Goal: Complete application form

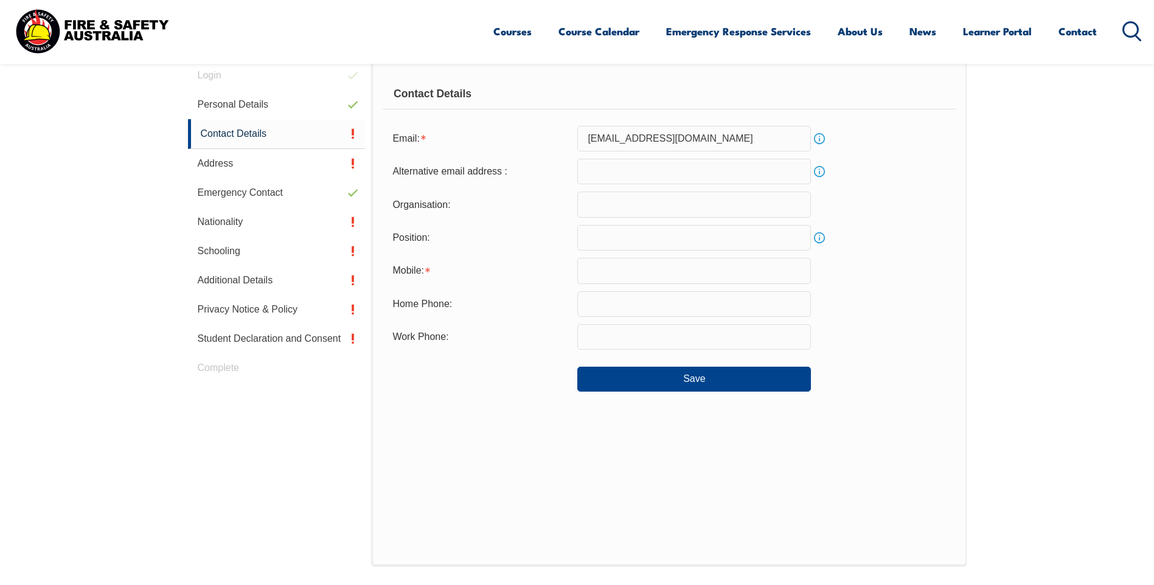
scroll to position [344, 0]
click at [632, 172] on input "email" at bounding box center [694, 172] width 234 height 26
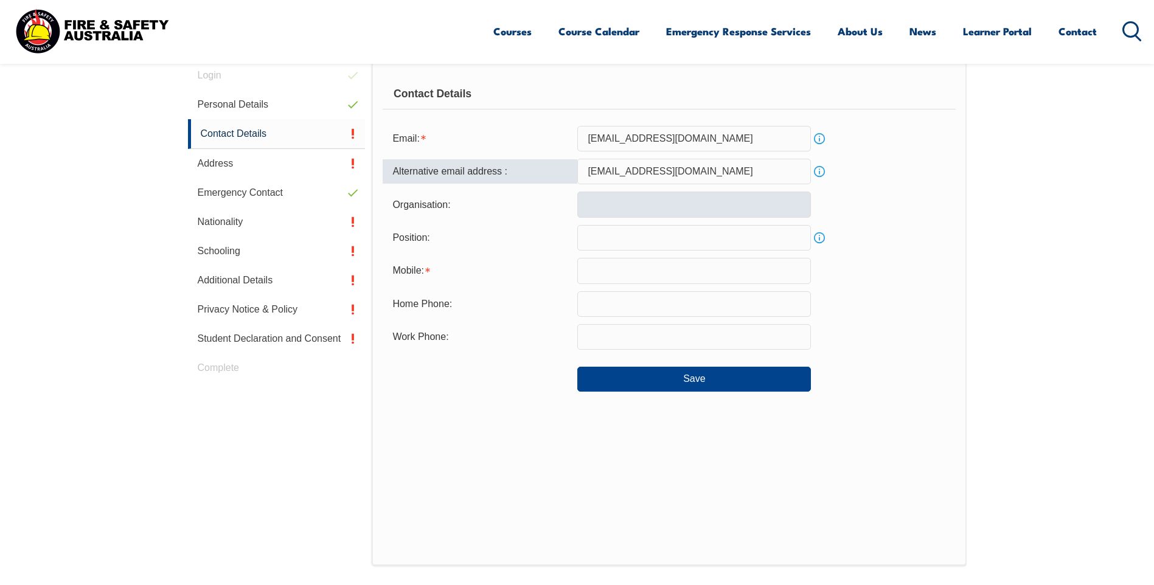
type input "[EMAIL_ADDRESS][DOMAIN_NAME]"
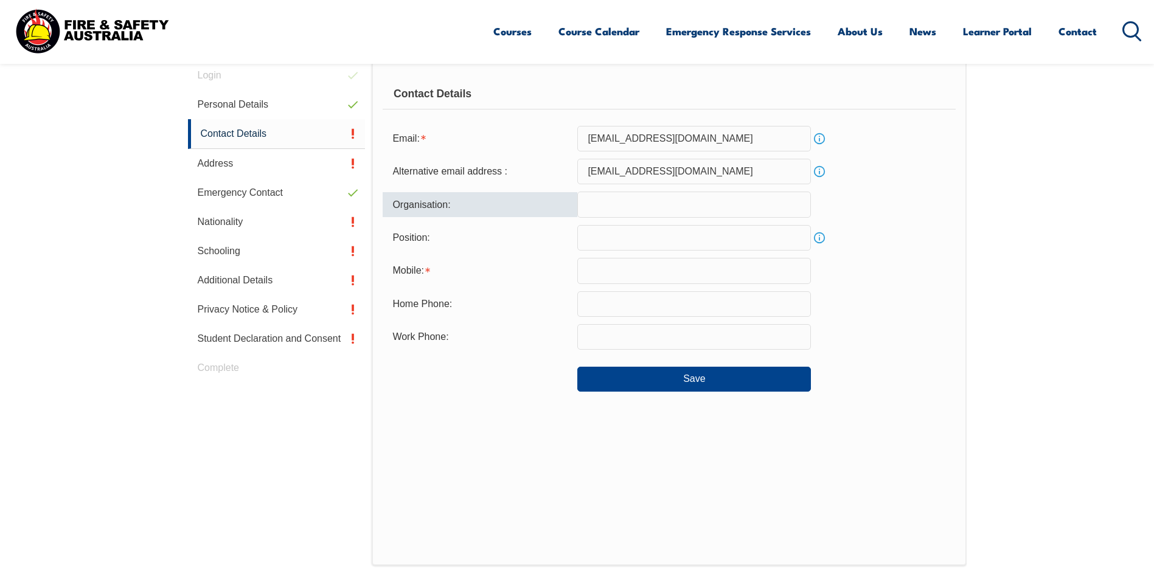
click at [619, 214] on input "text" at bounding box center [694, 205] width 234 height 26
type input "[PERSON_NAME] Foods International"
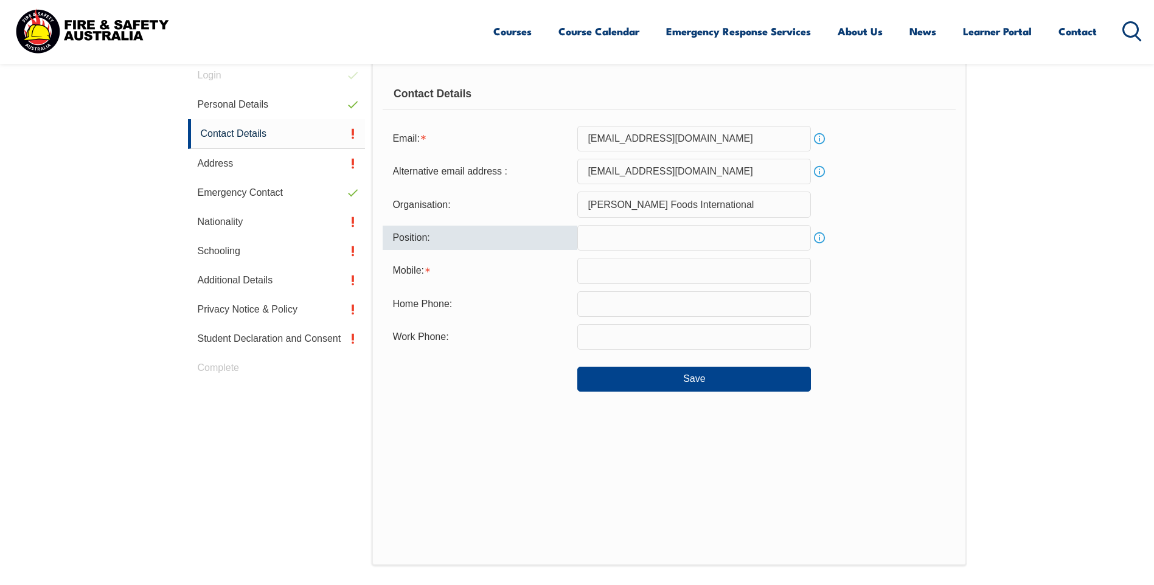
click at [624, 245] on input "text" at bounding box center [694, 238] width 234 height 26
type input "Manager"
click at [604, 274] on input "text" at bounding box center [694, 271] width 234 height 26
type input "0473167384"
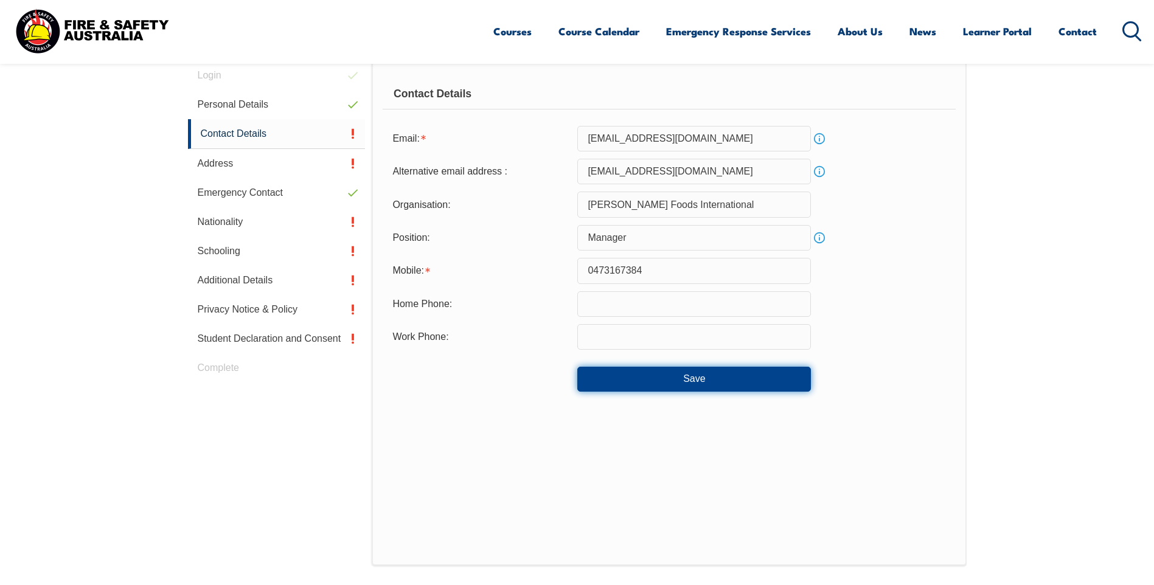
click at [693, 380] on button "Save" at bounding box center [694, 379] width 234 height 24
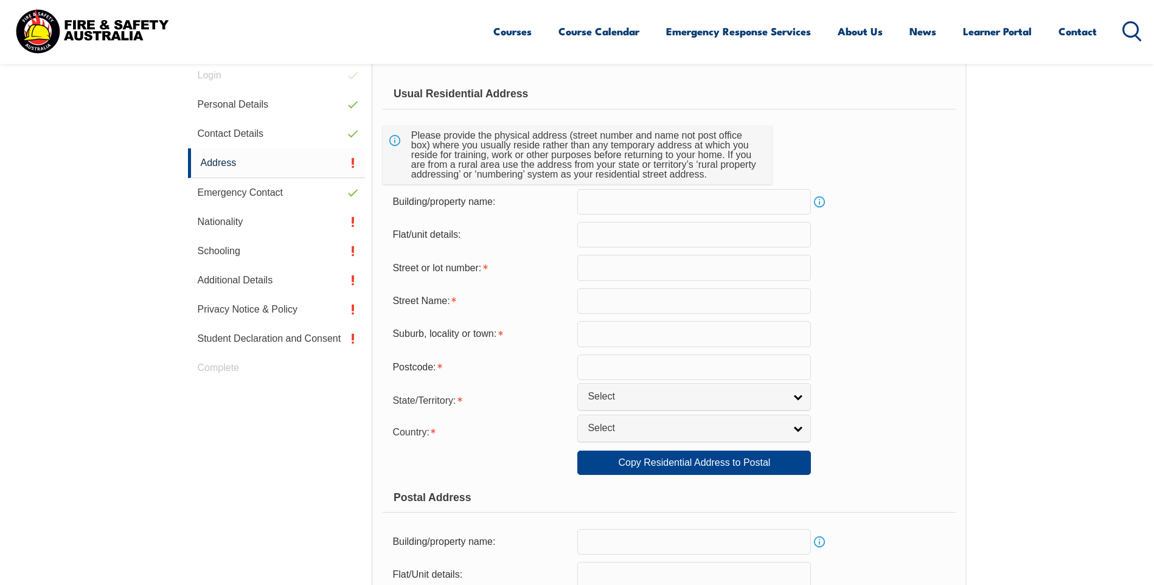
click at [634, 266] on input "text" at bounding box center [694, 268] width 234 height 26
type input "[STREET_ADDRESS][PERSON_NAME]"
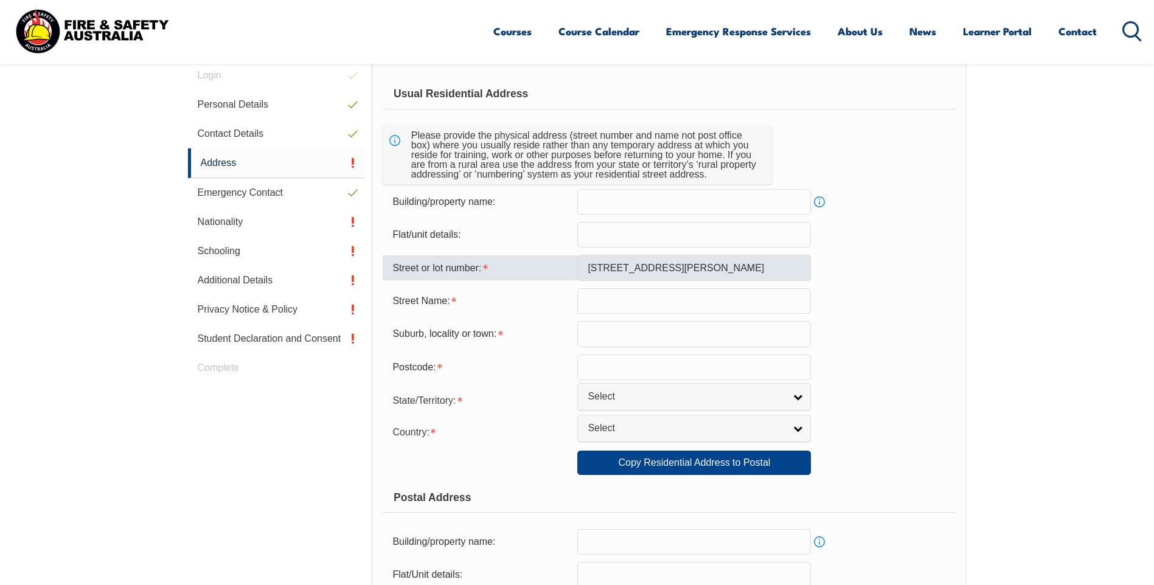
type input "WOODSIDE"
type input "5244"
select select "SA"
select select "1101"
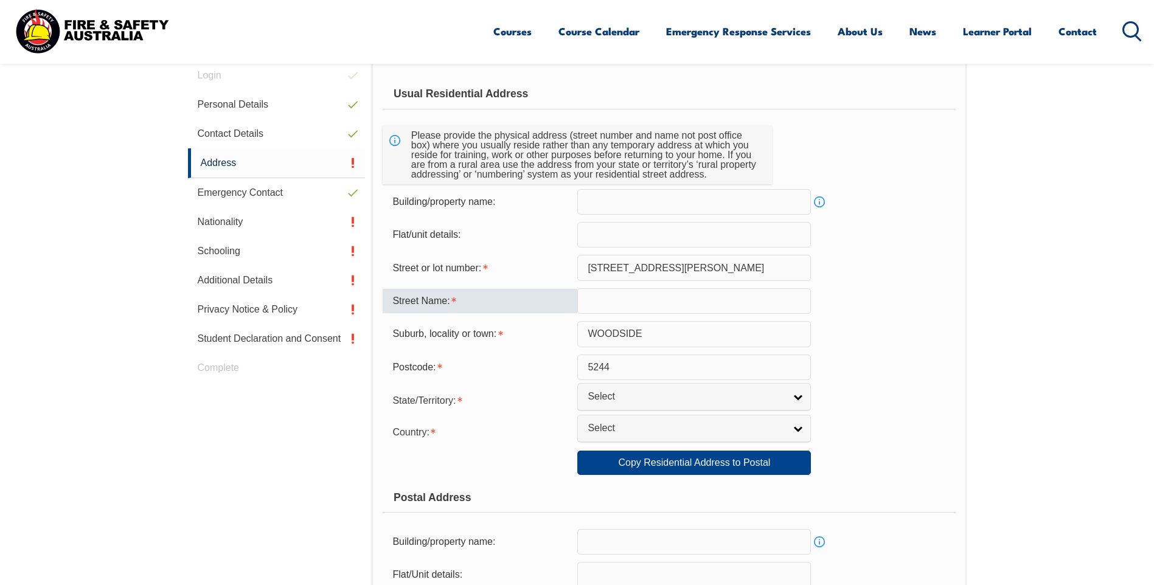
click at [621, 307] on input "text" at bounding box center [694, 301] width 234 height 26
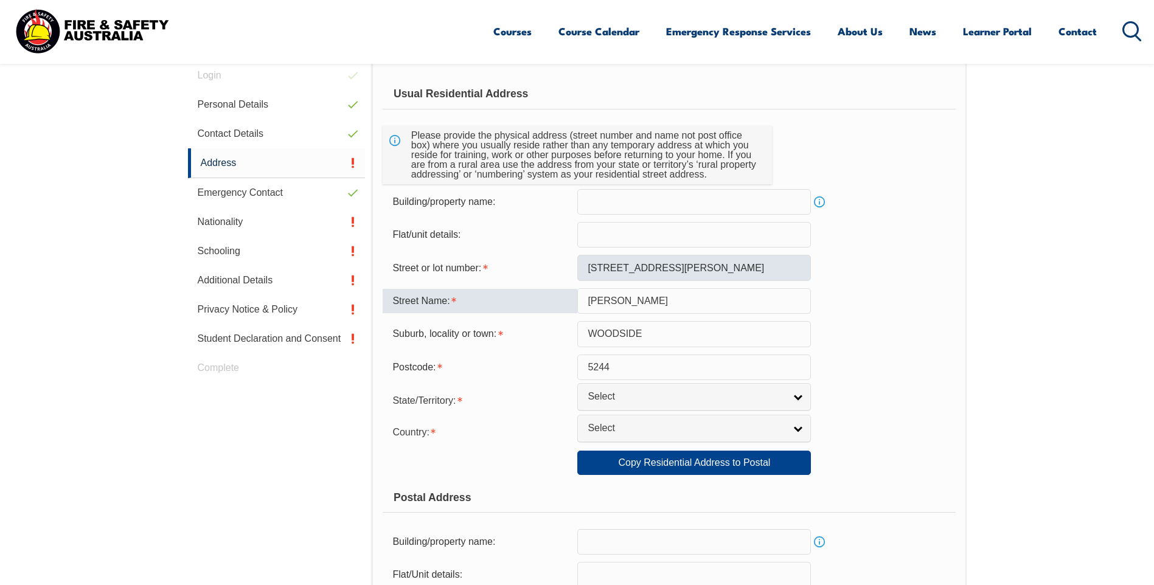
type input "[PERSON_NAME]"
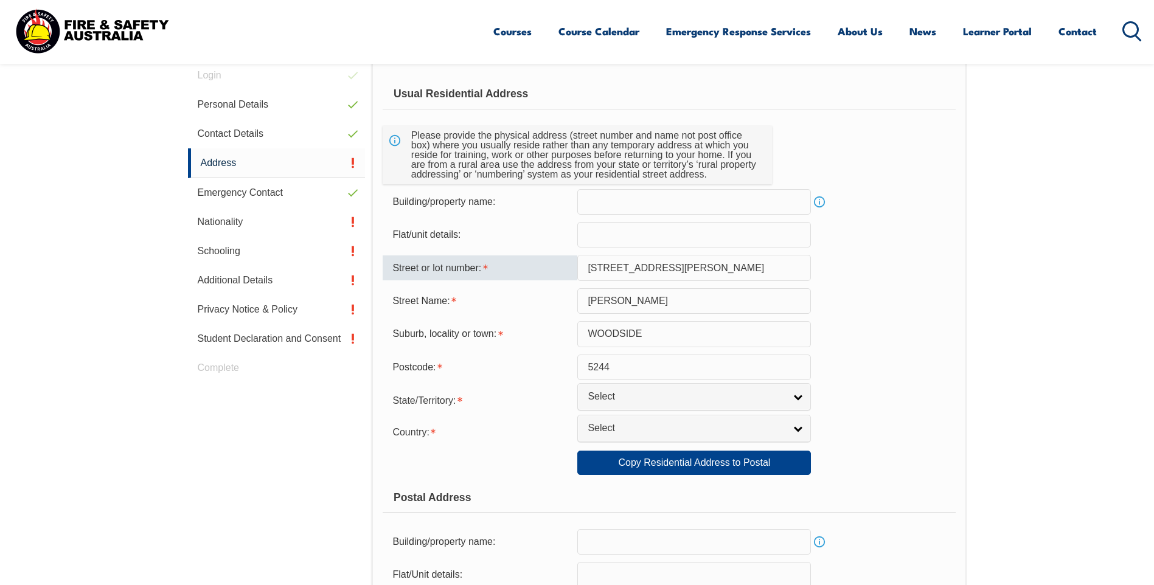
click at [649, 270] on input "[STREET_ADDRESS][PERSON_NAME]" at bounding box center [694, 268] width 234 height 26
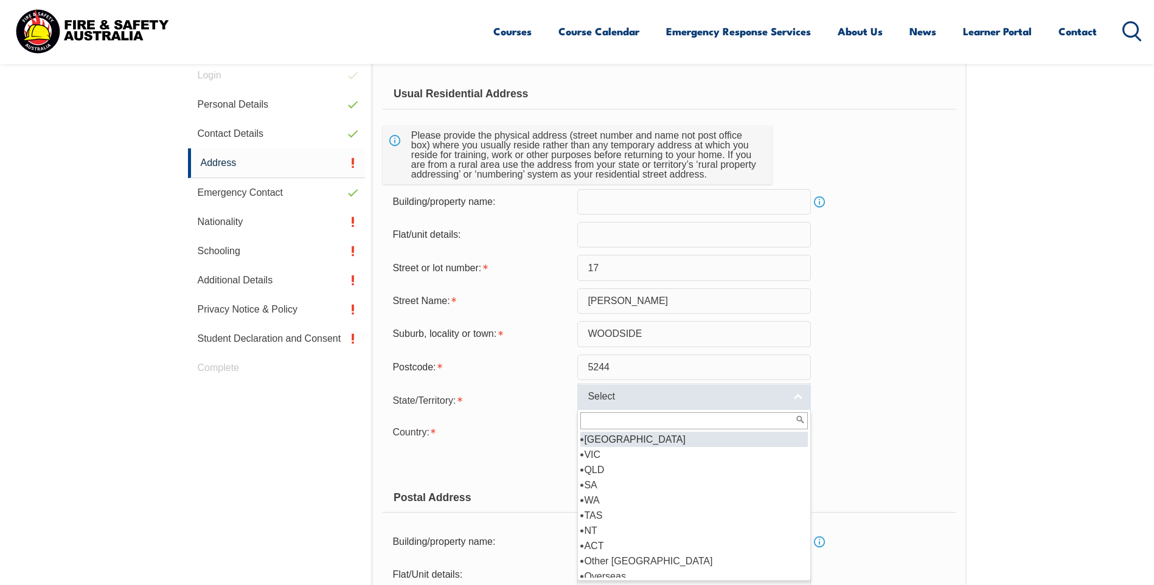
click at [796, 400] on link "Select" at bounding box center [694, 396] width 234 height 27
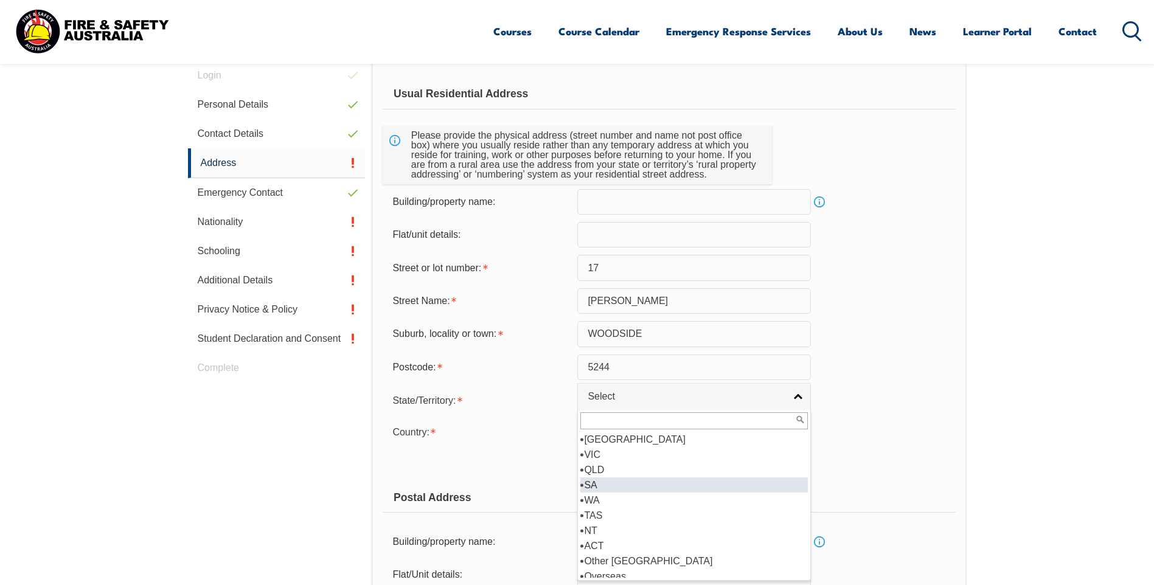
click at [590, 486] on li "SA" at bounding box center [694, 485] width 228 height 15
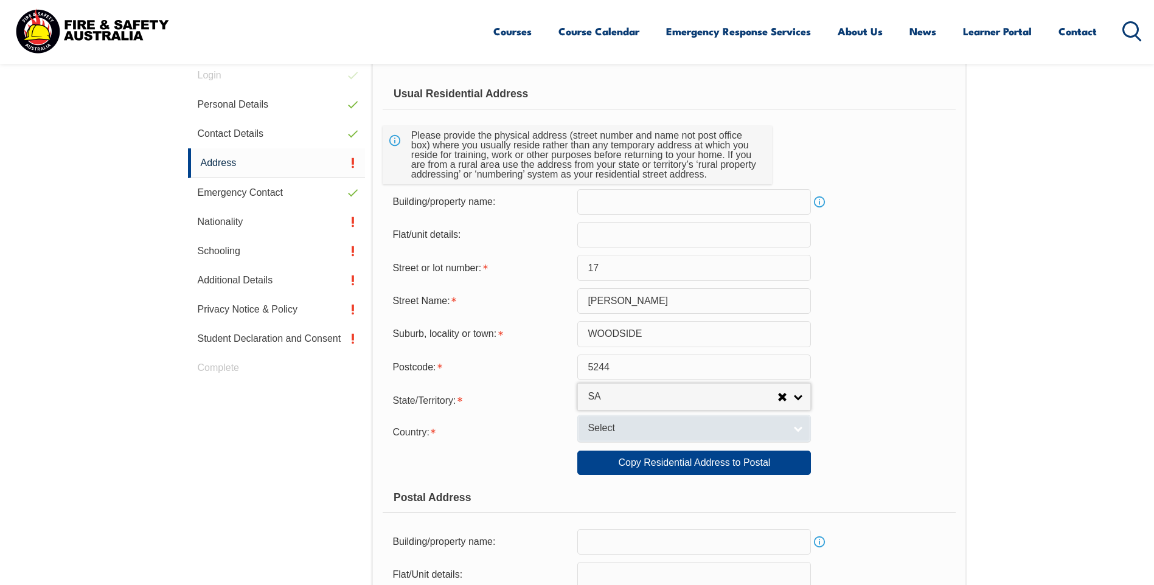
click at [801, 430] on link "Select" at bounding box center [694, 428] width 234 height 27
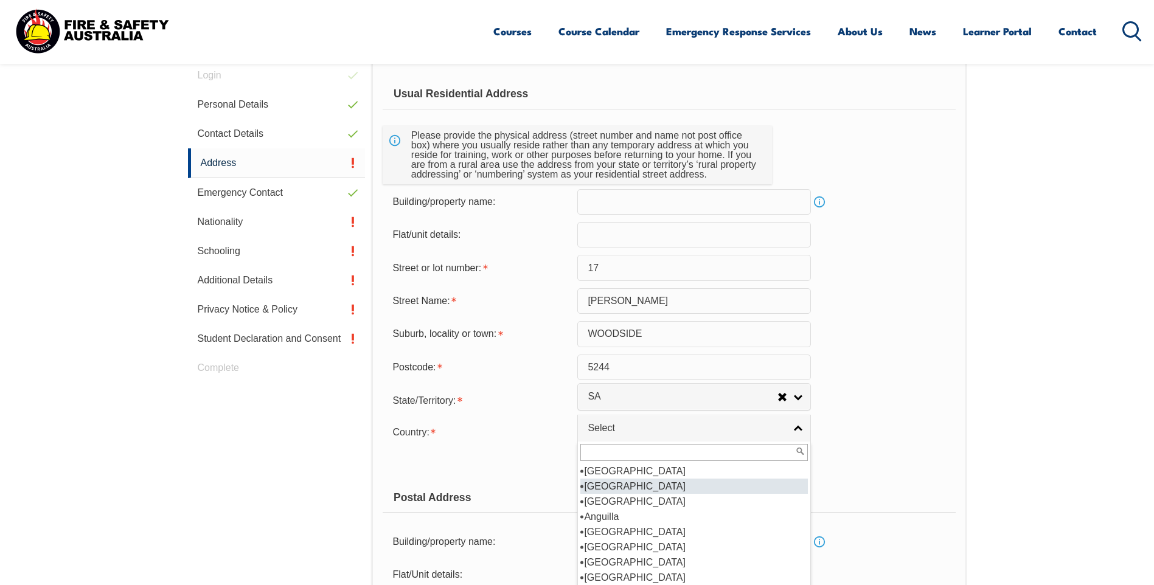
scroll to position [122, 0]
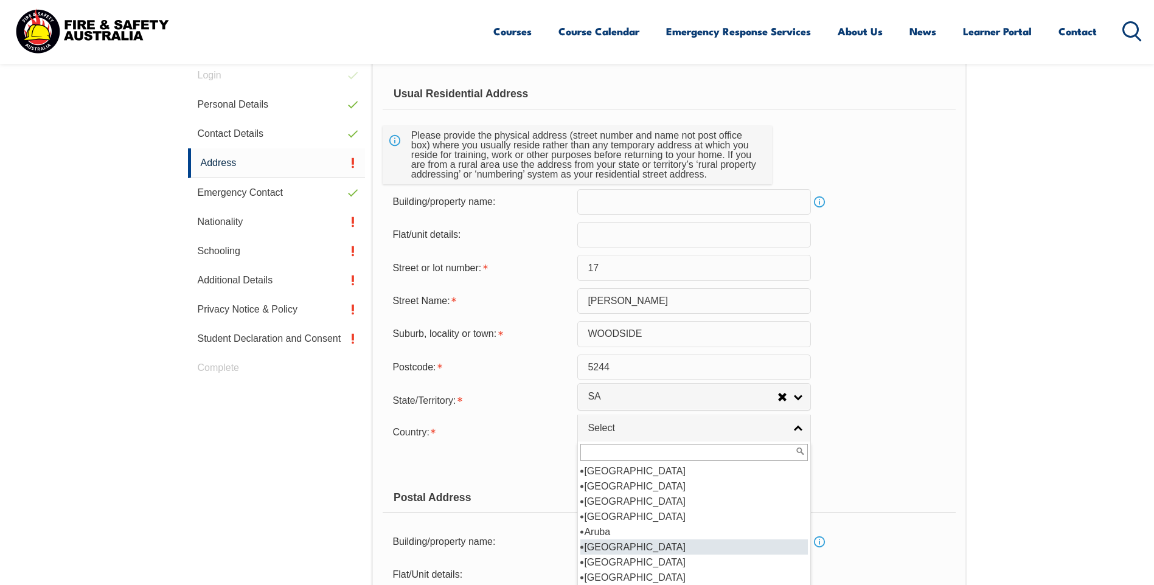
click at [611, 546] on li "[GEOGRAPHIC_DATA]" at bounding box center [694, 547] width 228 height 15
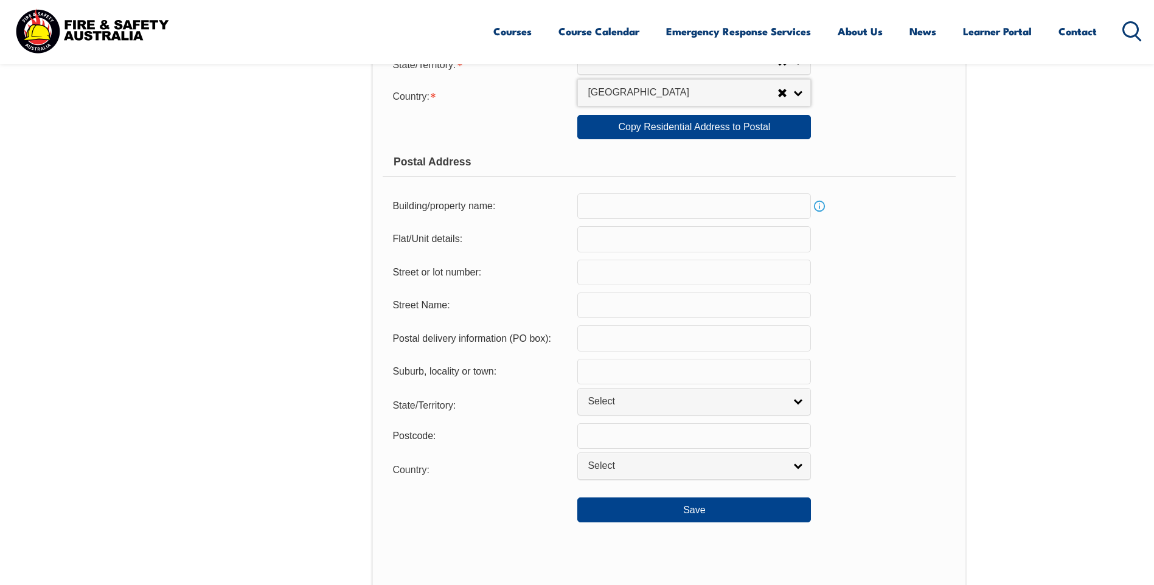
scroll to position [770, 0]
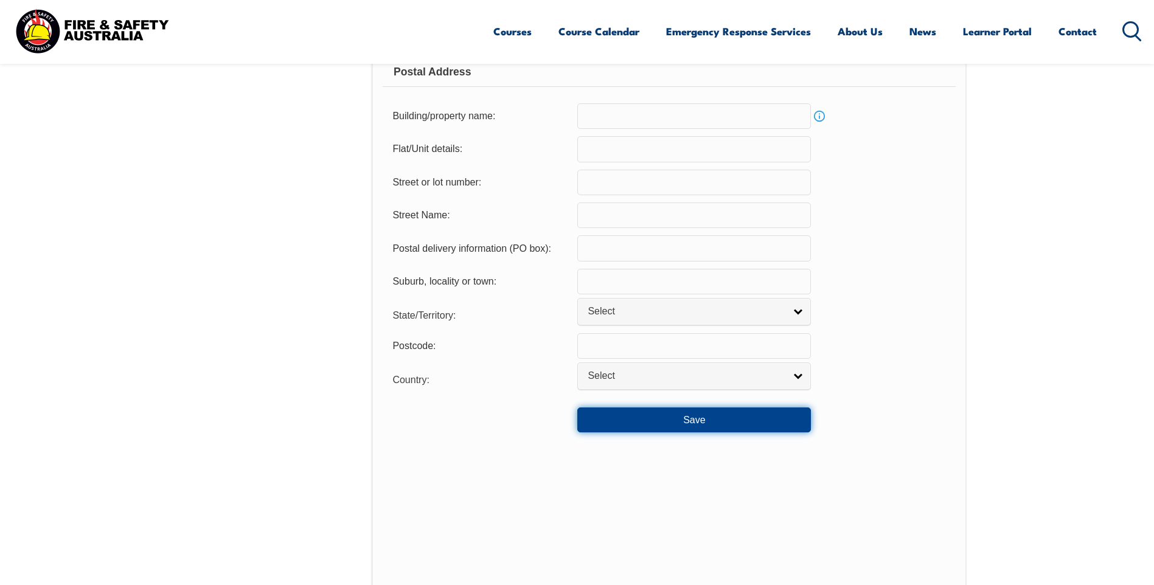
click at [698, 424] on button "Save" at bounding box center [694, 420] width 234 height 24
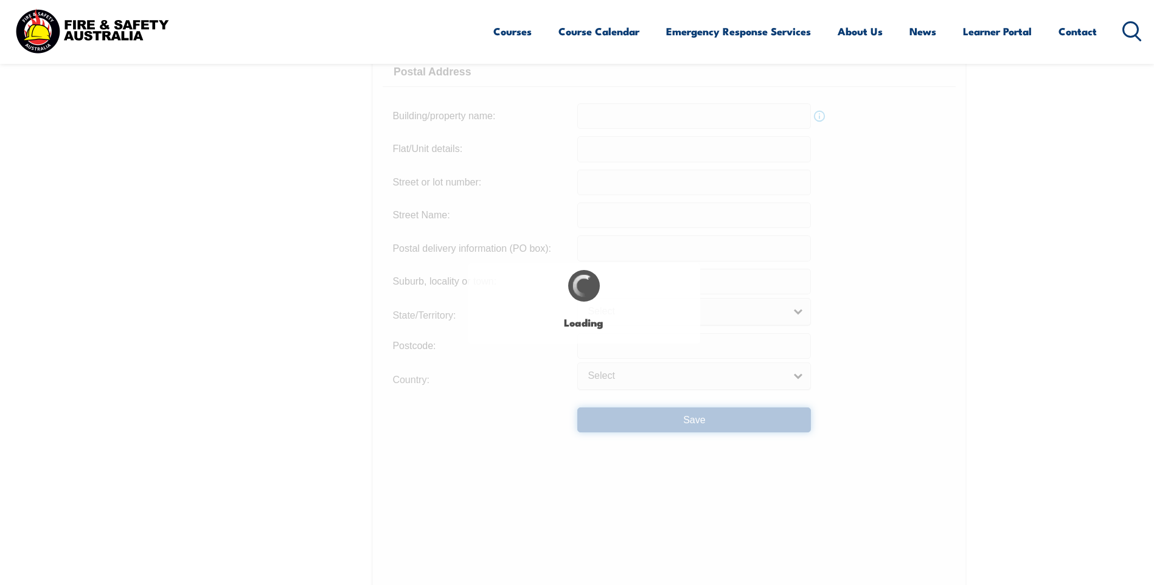
type input "17"
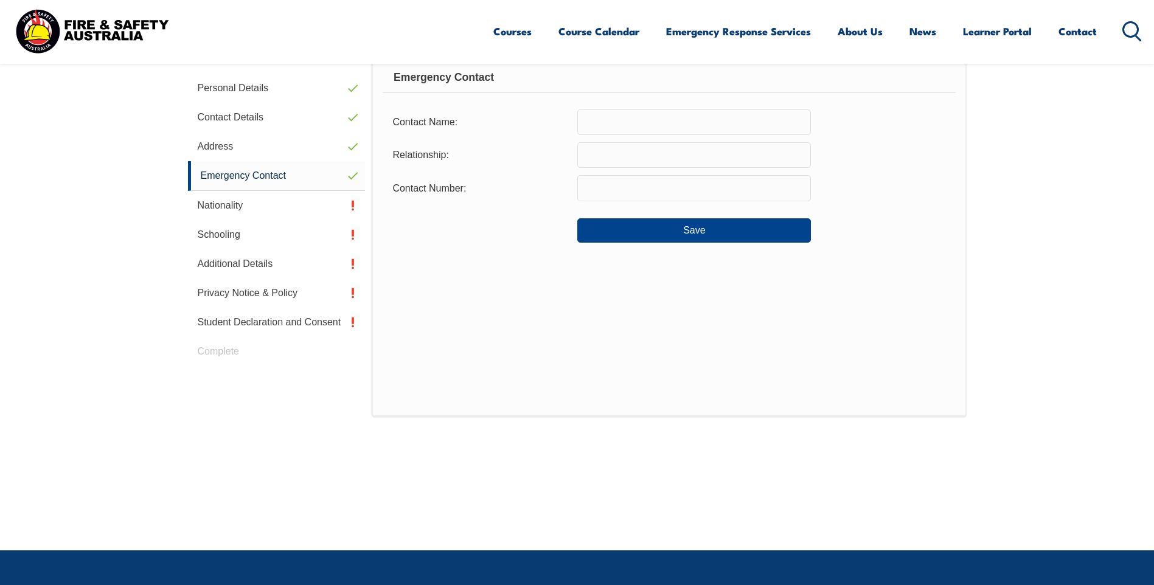
scroll to position [344, 0]
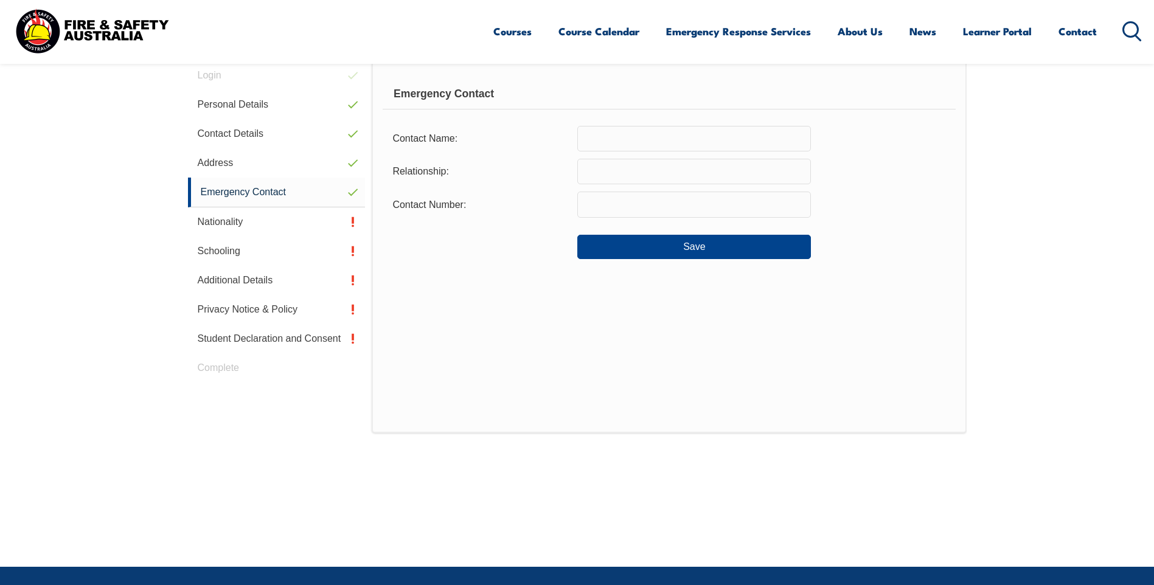
click at [636, 141] on input "text" at bounding box center [694, 139] width 234 height 26
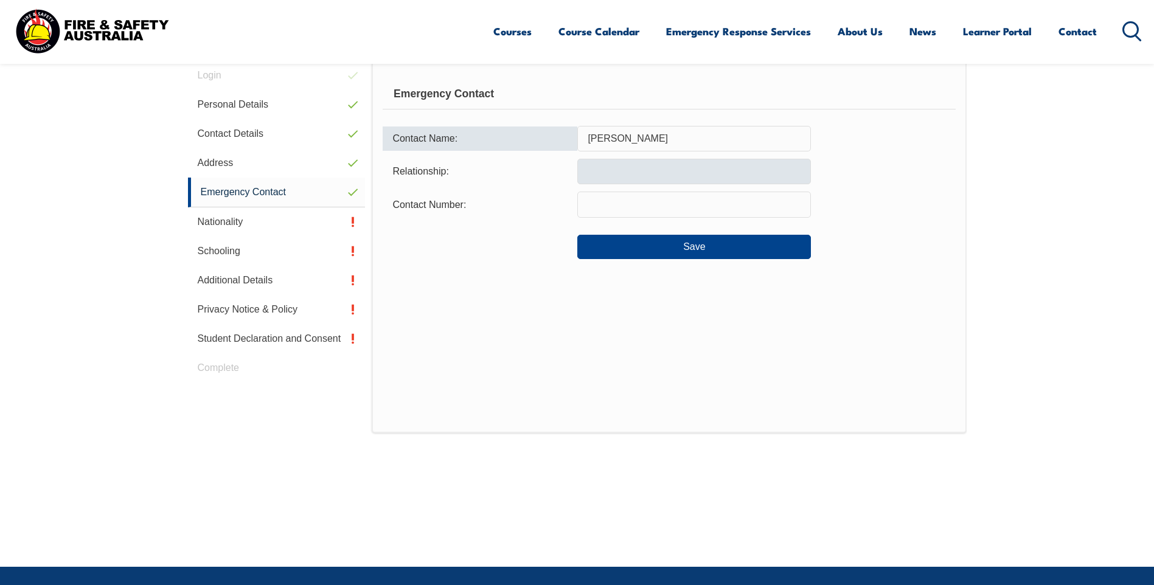
type input "[PERSON_NAME]"
click at [625, 175] on input "text" at bounding box center [694, 172] width 234 height 26
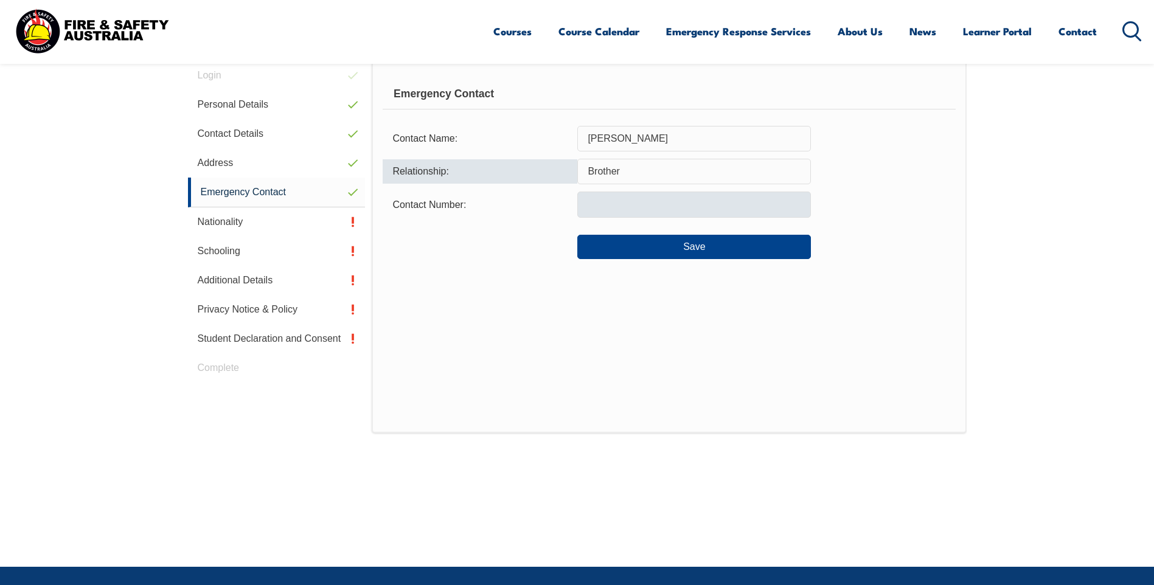
type input "Brother"
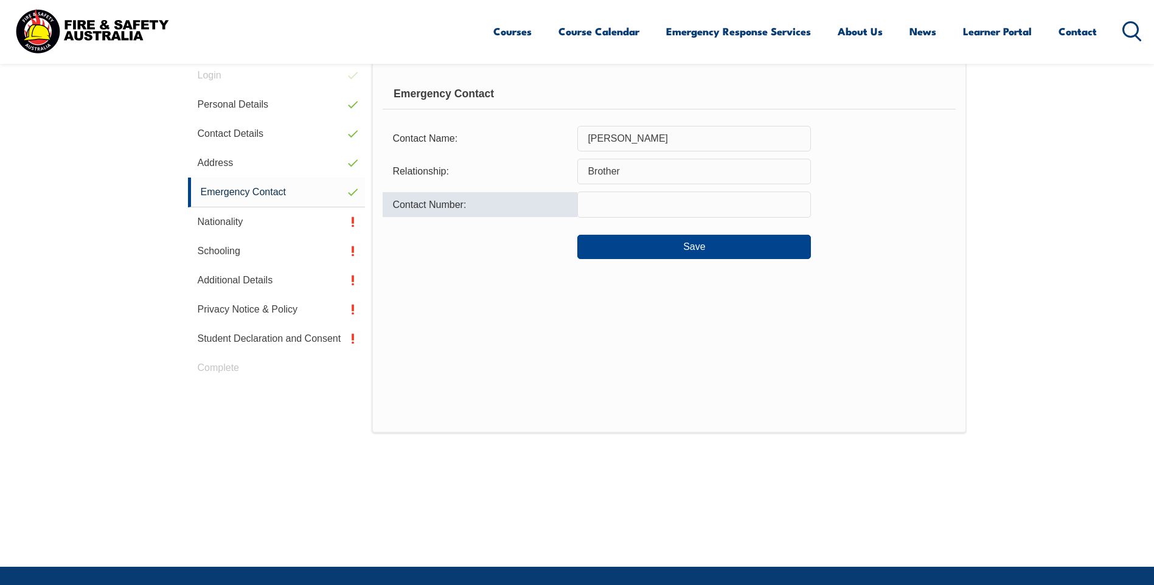
click at [618, 204] on input "text" at bounding box center [694, 205] width 234 height 26
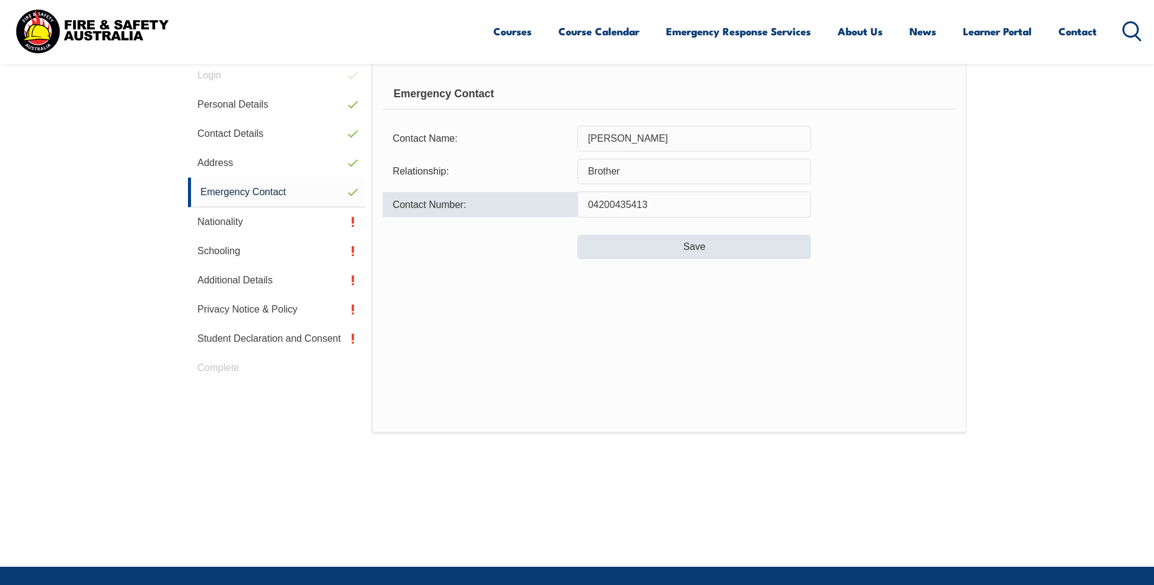
type input "04200435413"
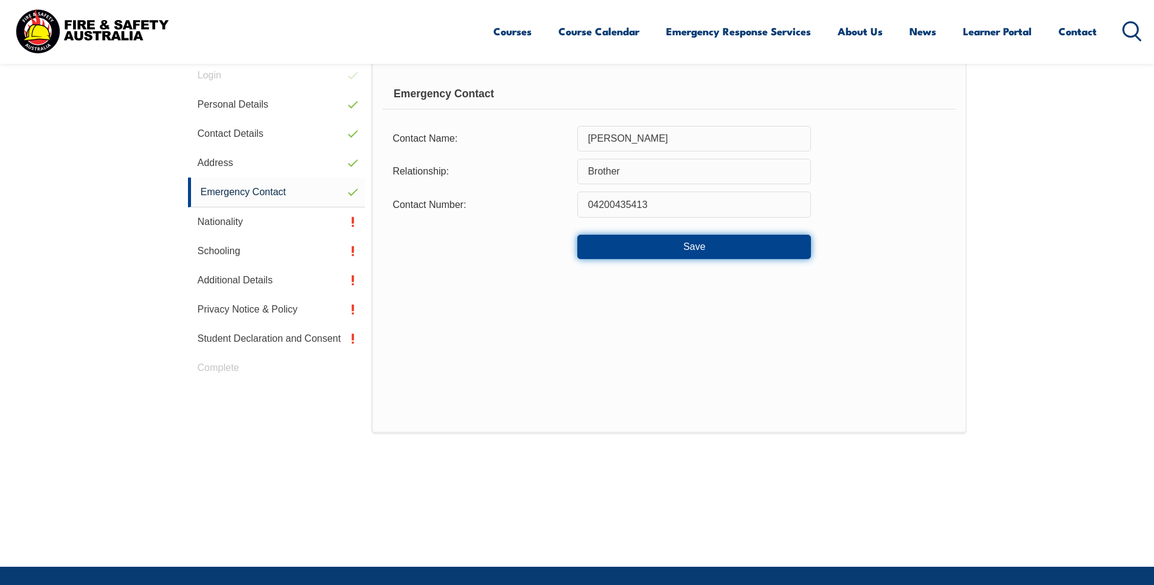
click at [689, 247] on button "Save" at bounding box center [694, 247] width 234 height 24
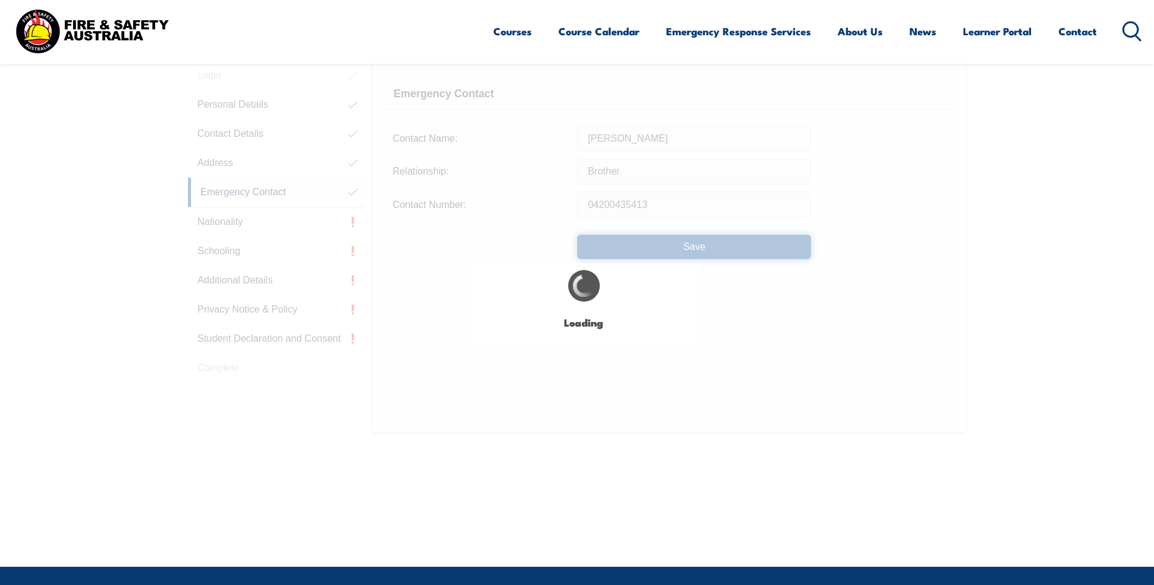
type input "Brother"
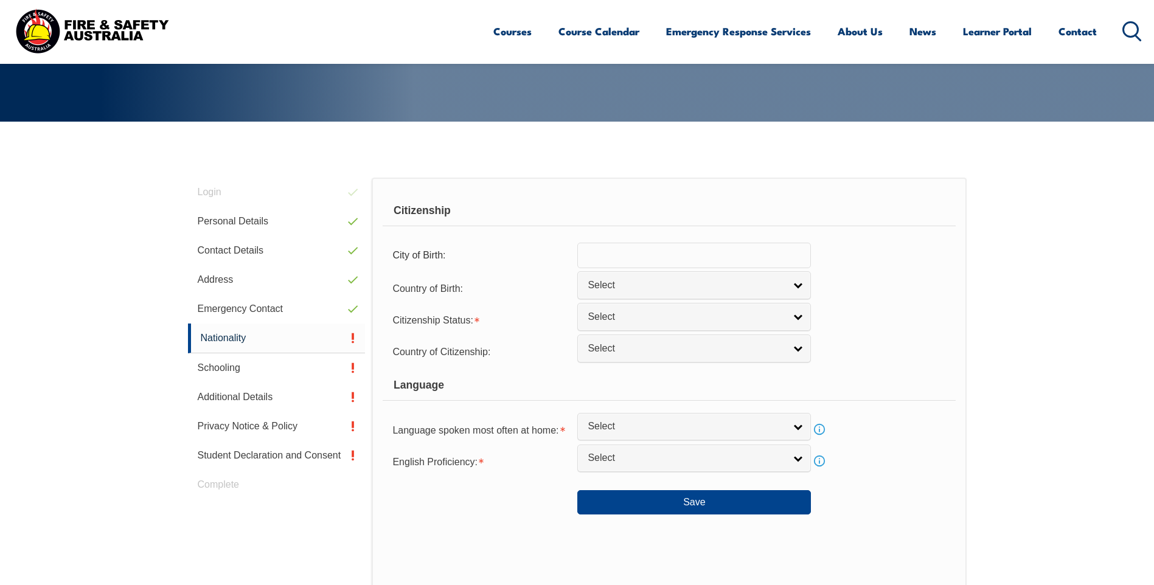
scroll to position [222, 0]
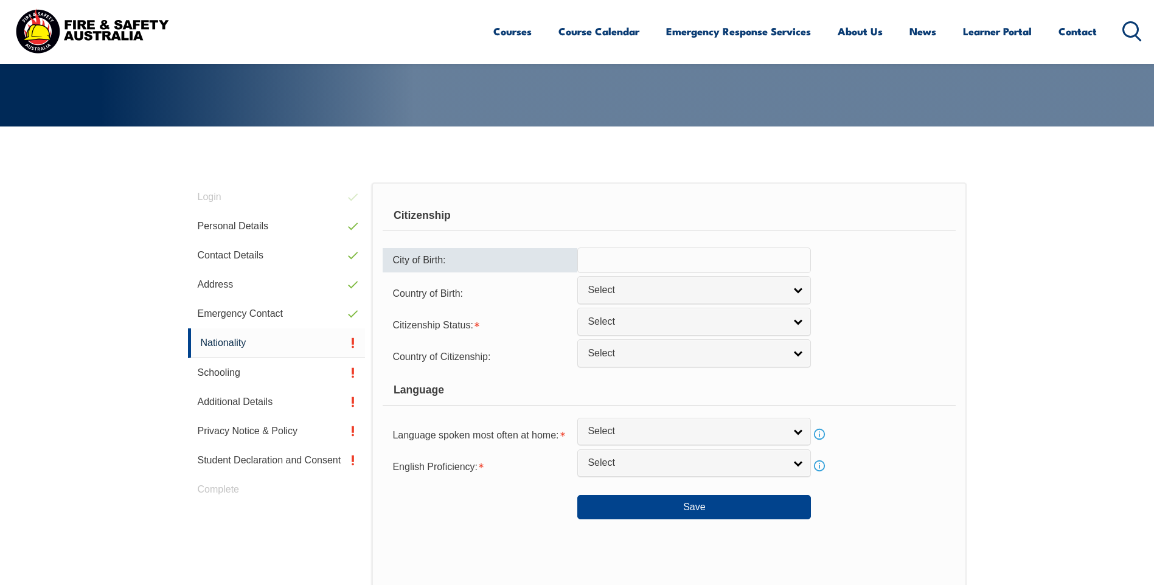
click at [618, 258] on input "text" at bounding box center [694, 261] width 234 height 26
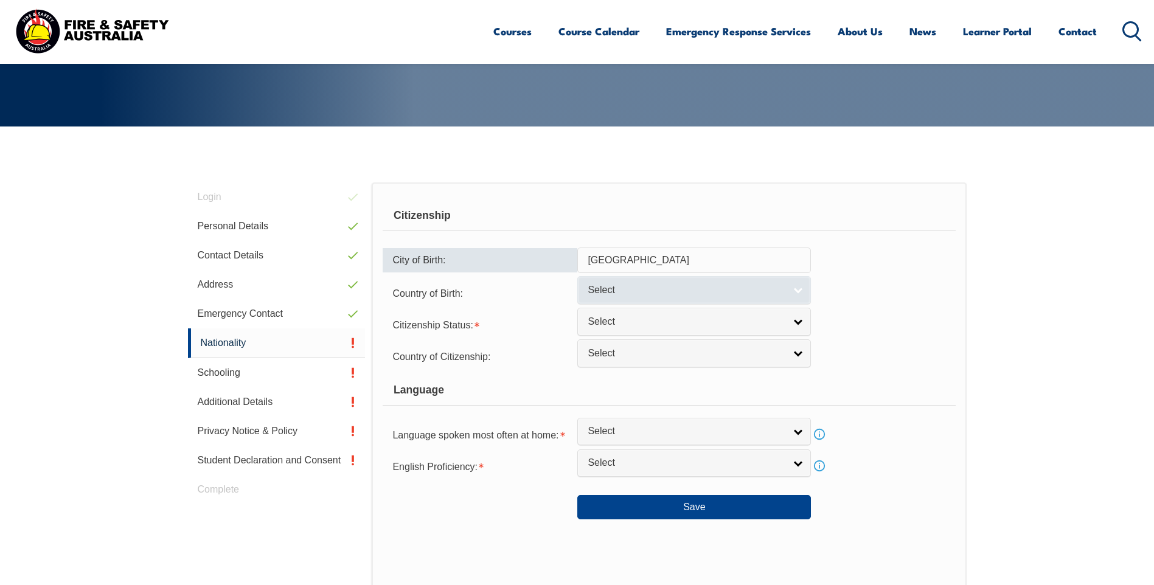
type input "[GEOGRAPHIC_DATA]"
click at [796, 289] on link "Select" at bounding box center [694, 289] width 234 height 27
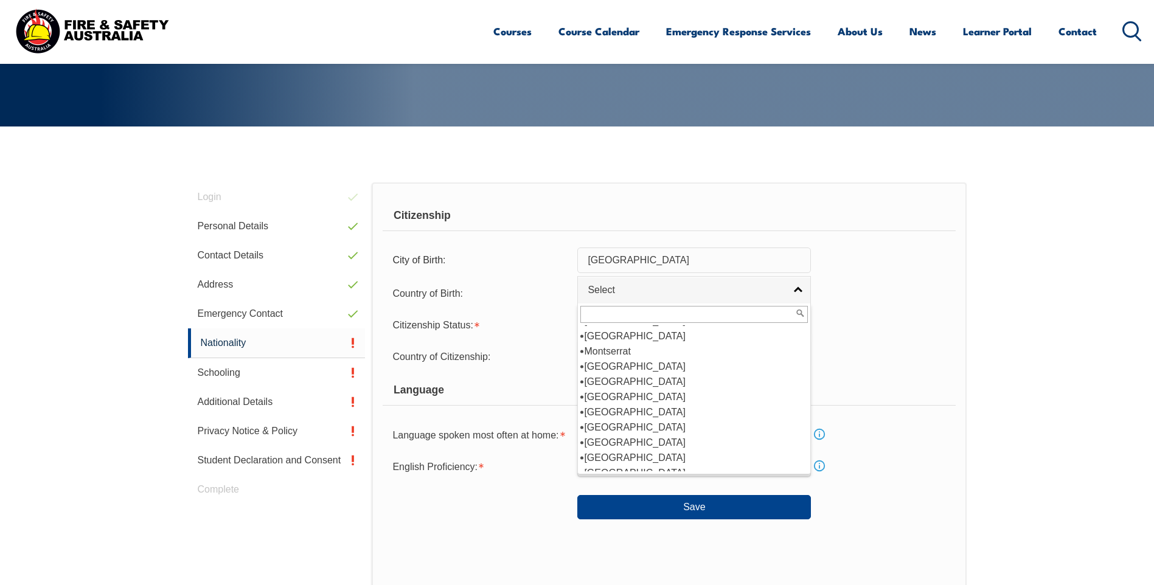
scroll to position [2312, 0]
click at [604, 420] on li "[GEOGRAPHIC_DATA]" at bounding box center [694, 427] width 228 height 15
select select "1201"
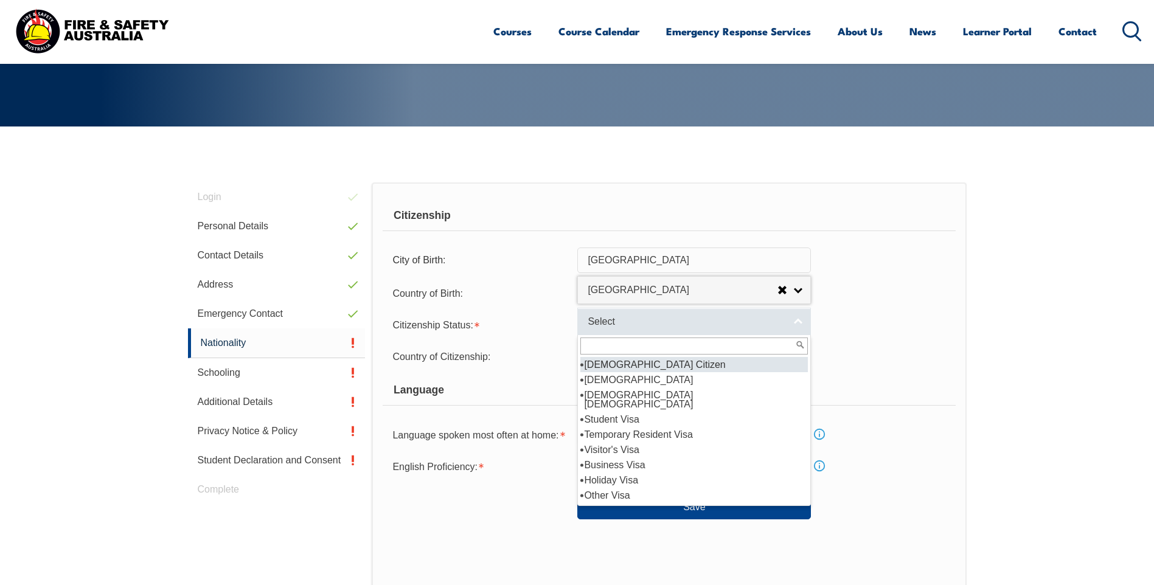
click at [797, 325] on link "Select" at bounding box center [694, 321] width 234 height 27
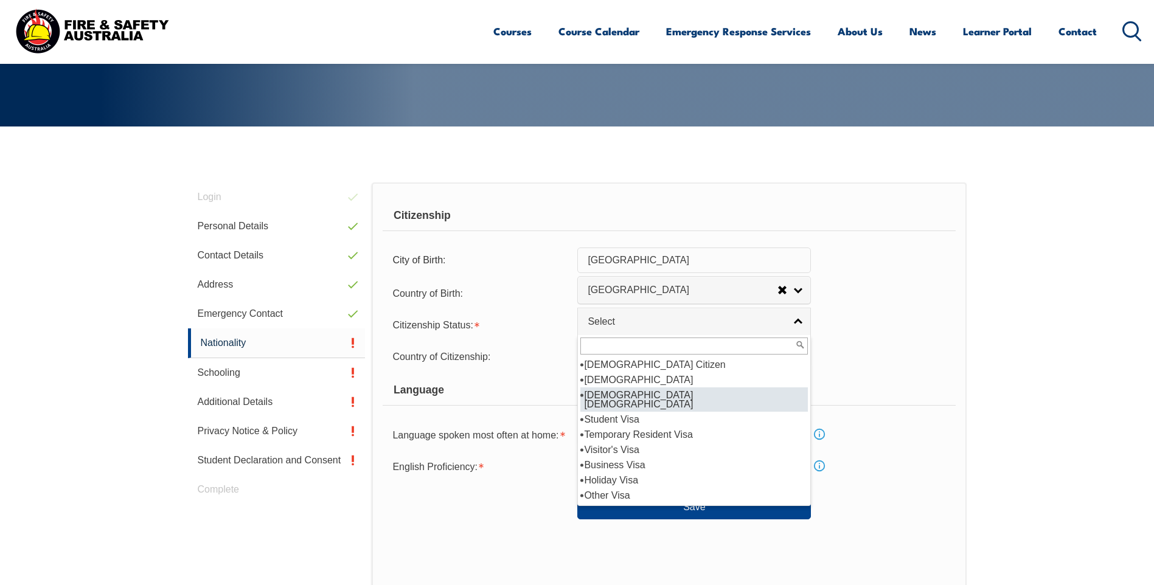
click at [636, 395] on li "[DEMOGRAPHIC_DATA] [DEMOGRAPHIC_DATA]" at bounding box center [694, 400] width 228 height 24
select select "3"
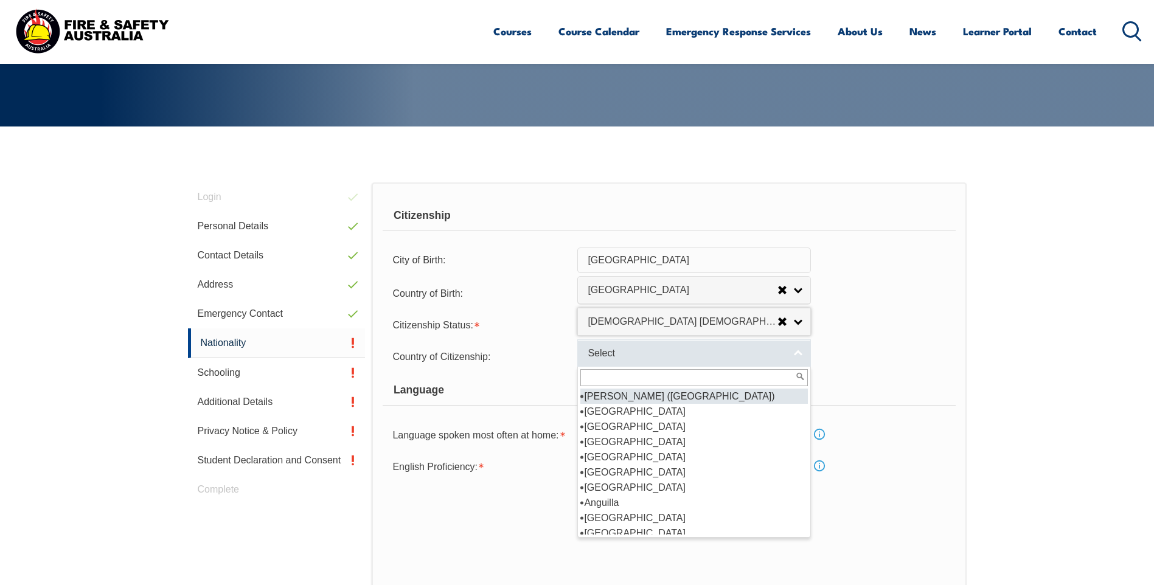
click at [795, 351] on link "Select" at bounding box center [694, 352] width 234 height 27
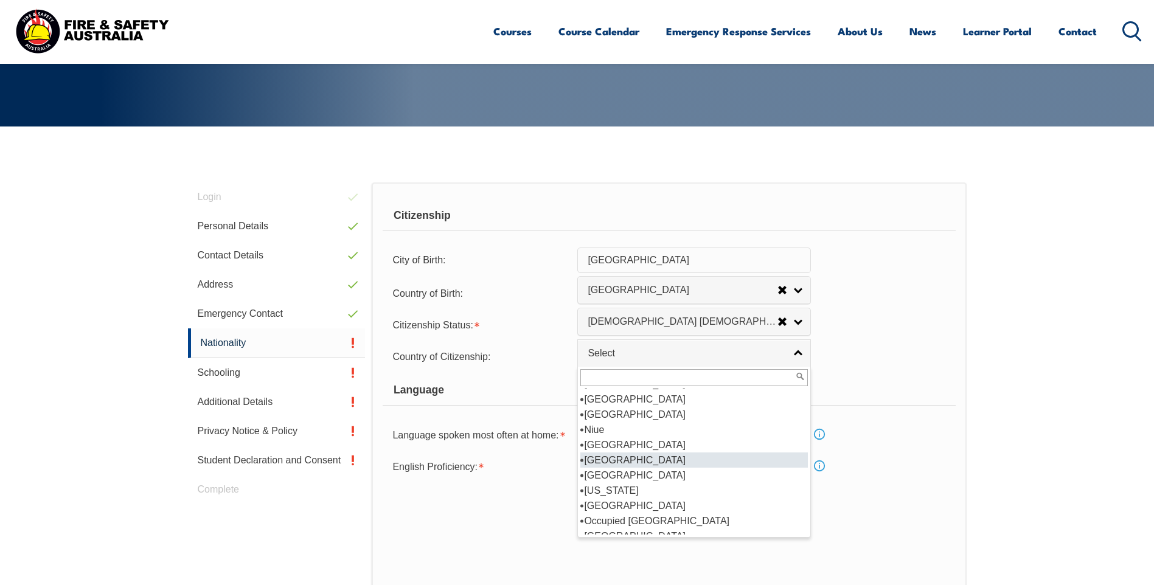
scroll to position [2373, 0]
click at [606, 422] on li "[GEOGRAPHIC_DATA]" at bounding box center [694, 429] width 228 height 15
select select "1201"
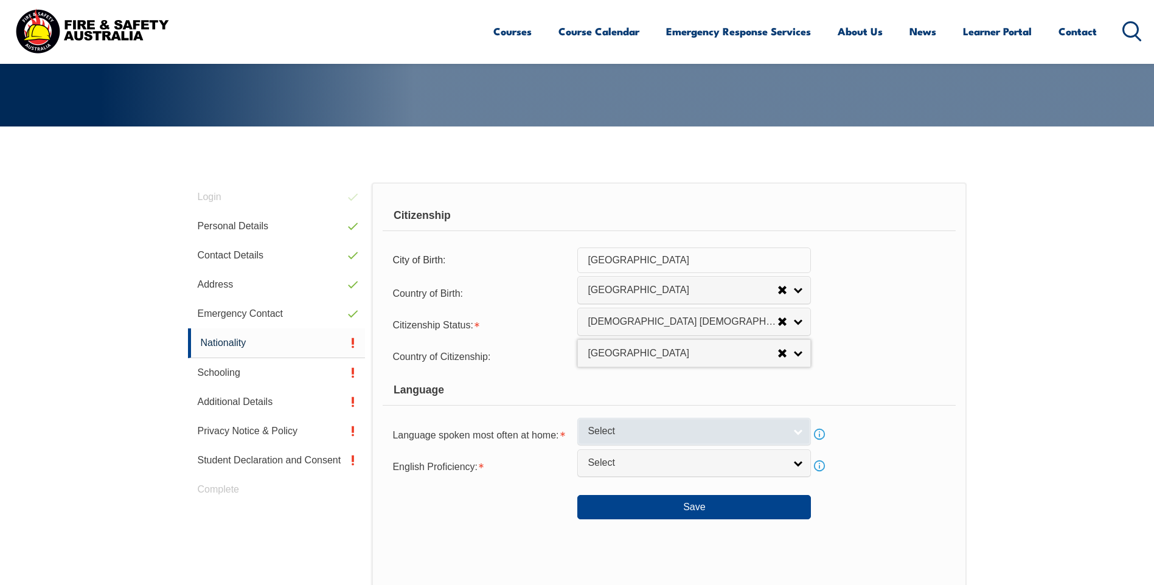
click at [799, 432] on link "Select" at bounding box center [694, 431] width 234 height 27
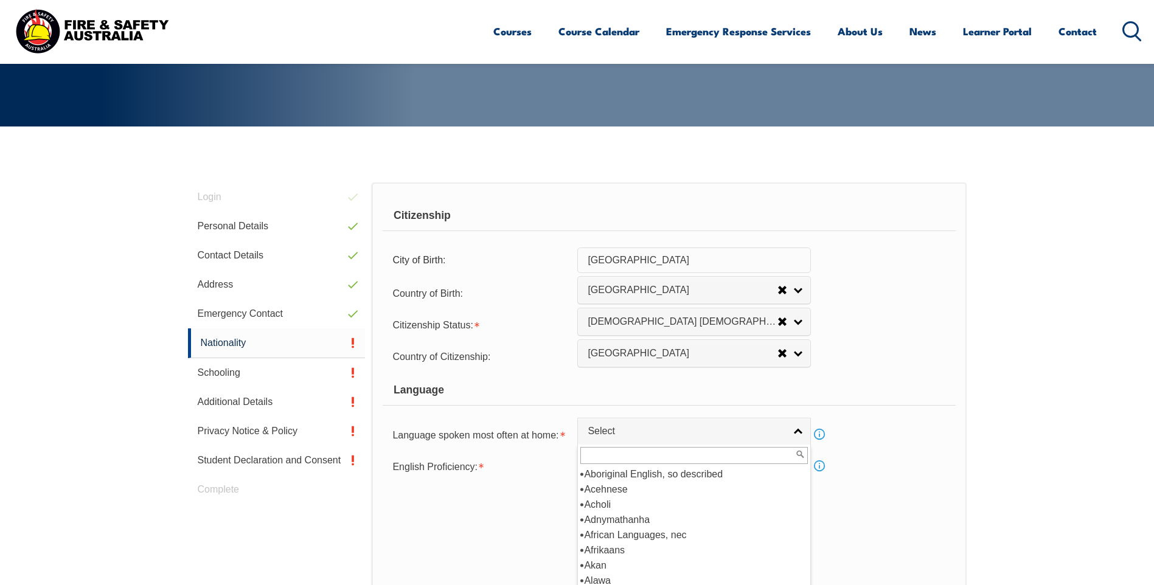
click at [613, 456] on input "text" at bounding box center [694, 455] width 228 height 17
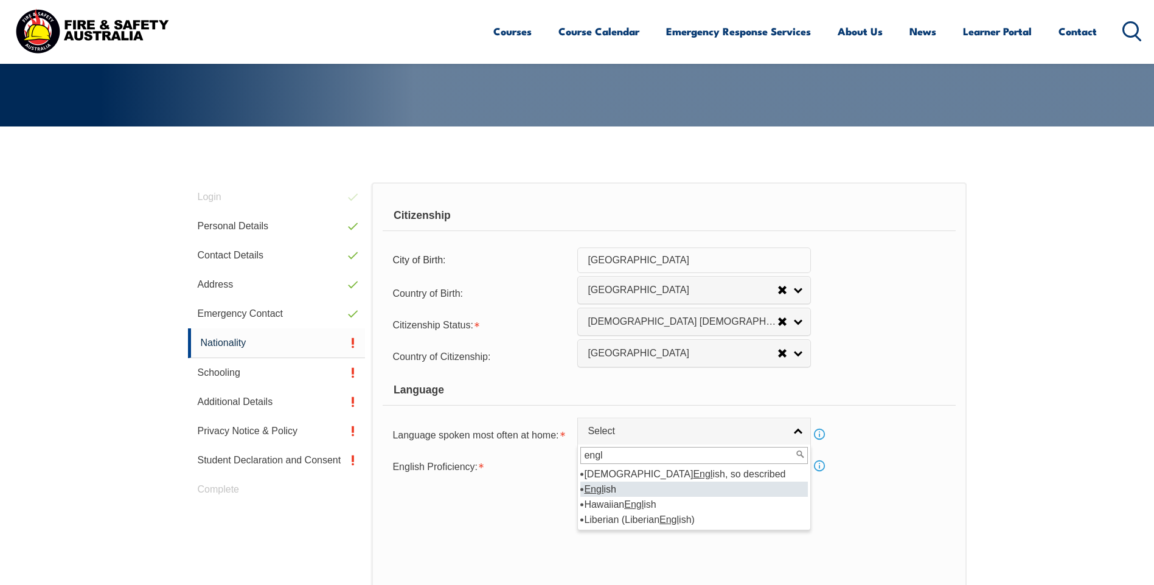
type input "engl"
click at [602, 488] on em "Engl" at bounding box center [593, 489] width 19 height 10
select select "1201"
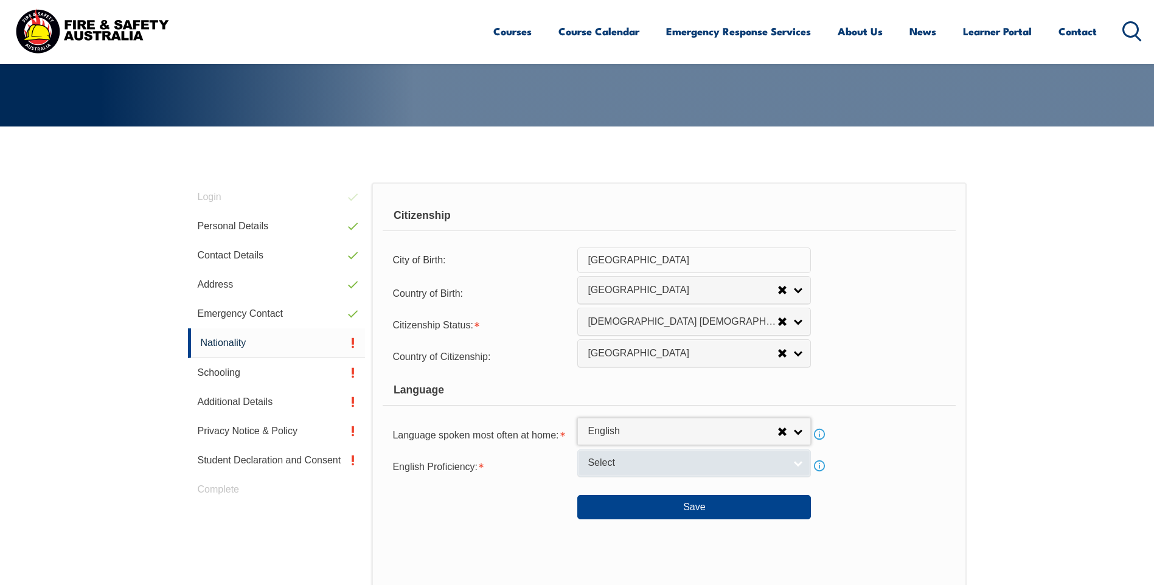
click at [800, 462] on link "Select" at bounding box center [694, 463] width 234 height 27
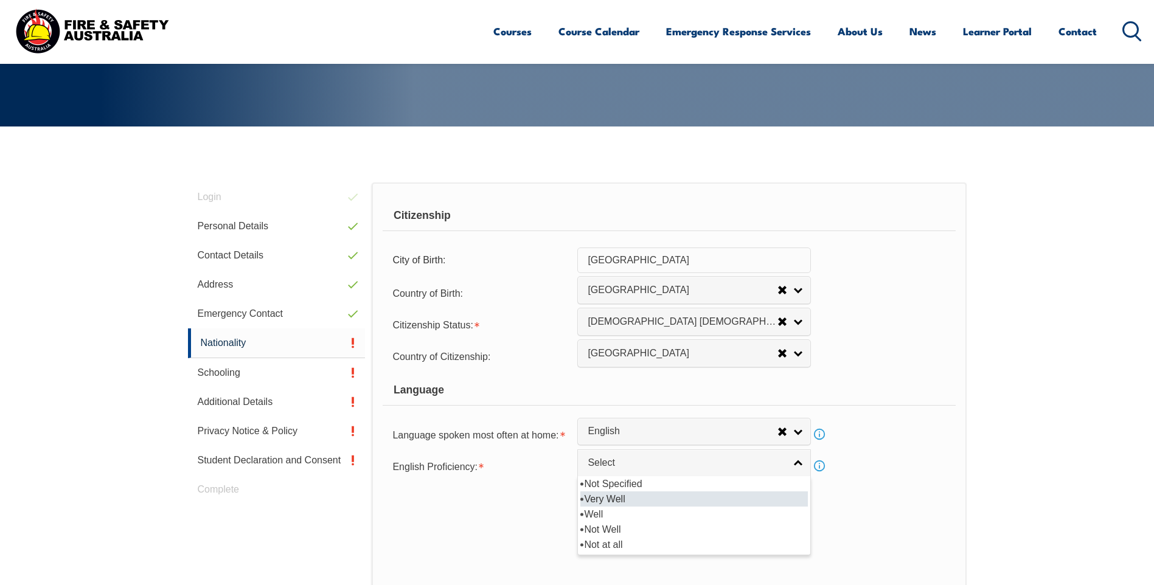
click at [607, 498] on li "Very Well" at bounding box center [694, 499] width 228 height 15
select select "1"
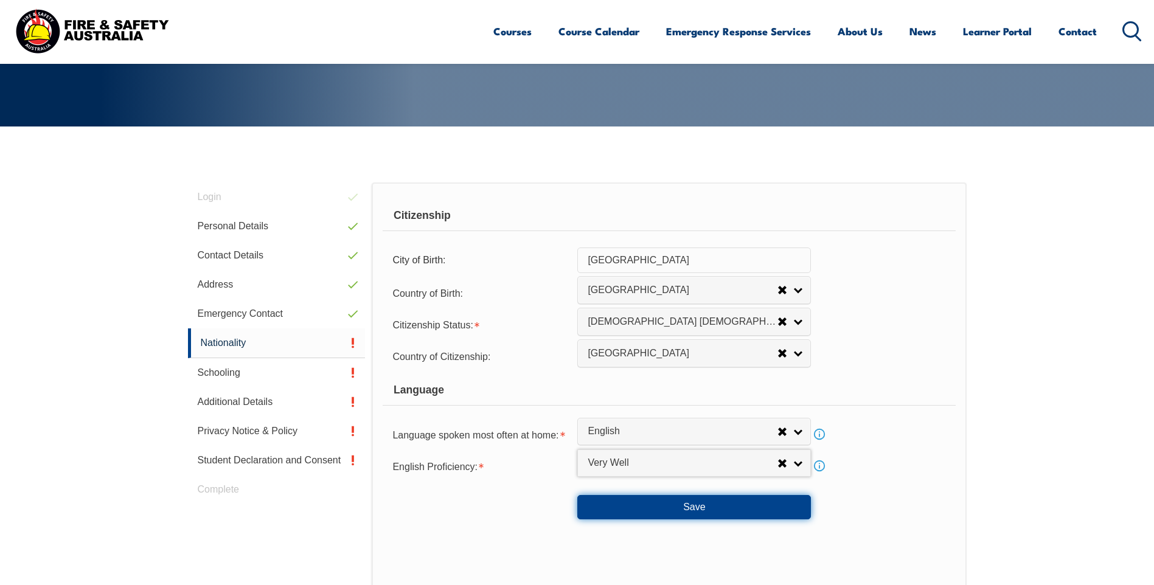
click at [700, 507] on button "Save" at bounding box center [694, 507] width 234 height 24
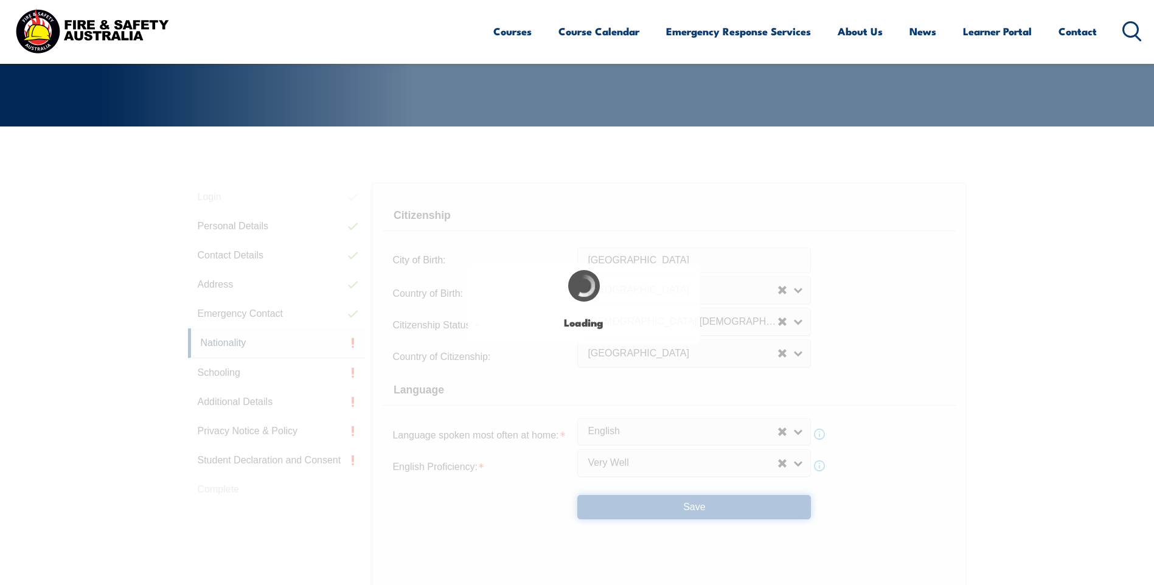
select select "false"
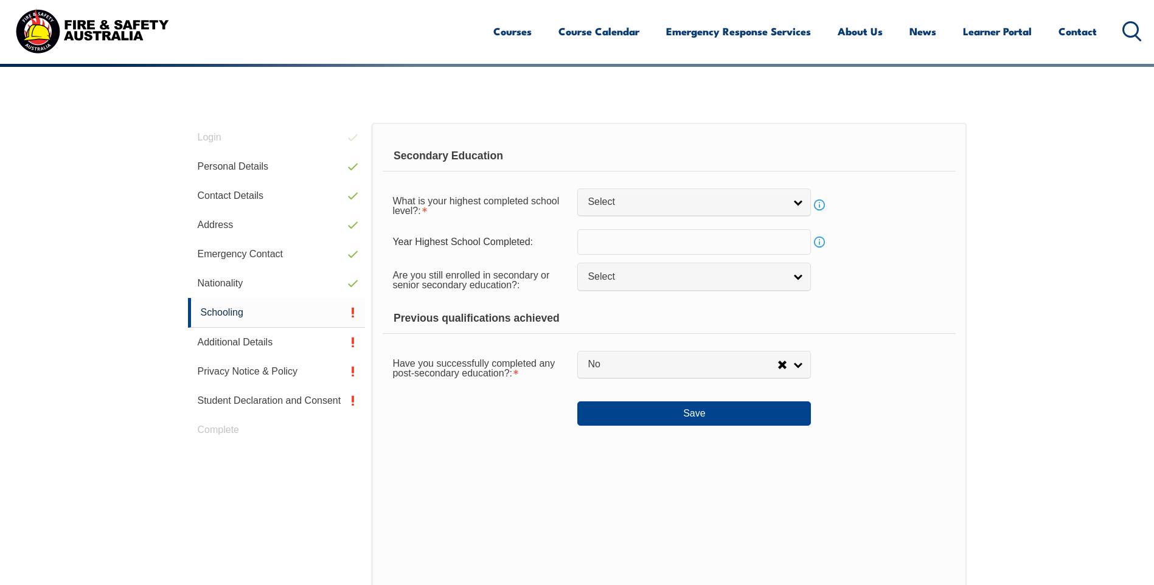
scroll to position [344, 0]
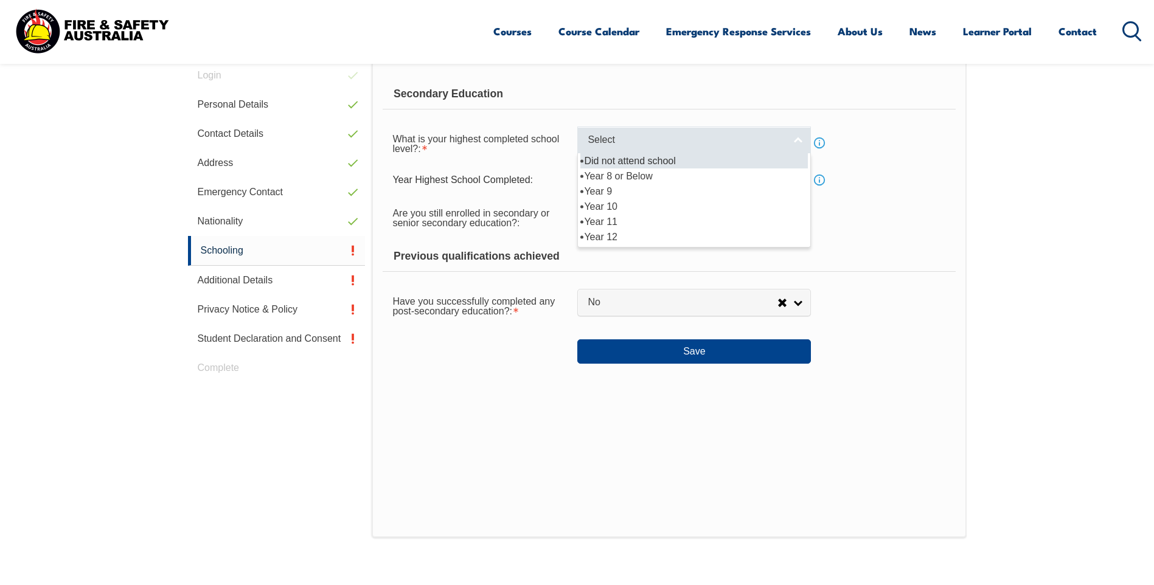
click at [798, 144] on link "Select" at bounding box center [694, 140] width 234 height 27
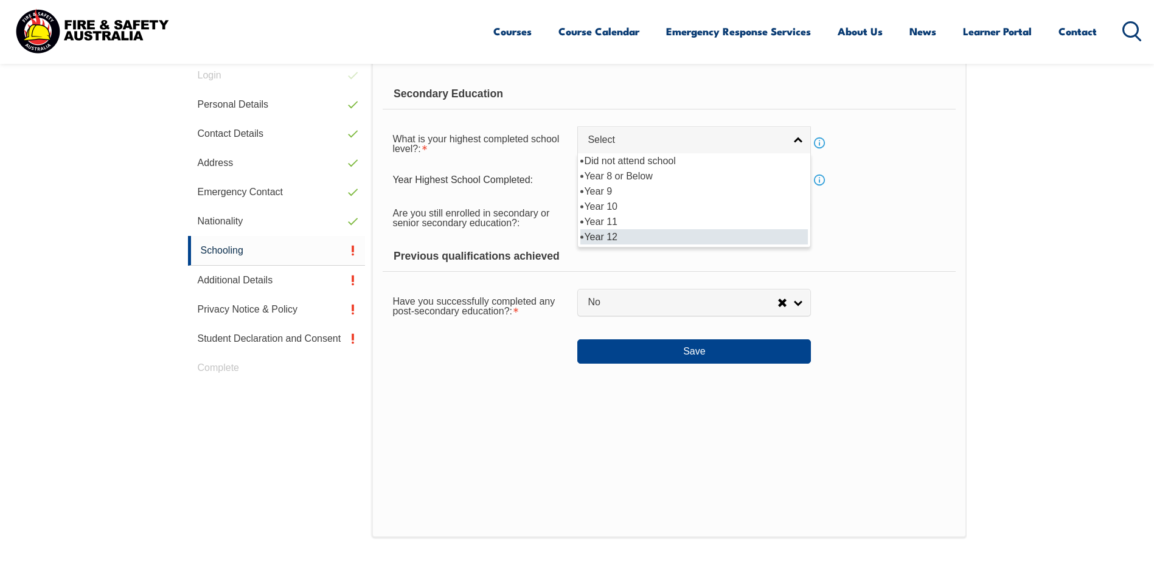
click at [606, 234] on li "Year 12" at bounding box center [694, 236] width 228 height 15
select select "12"
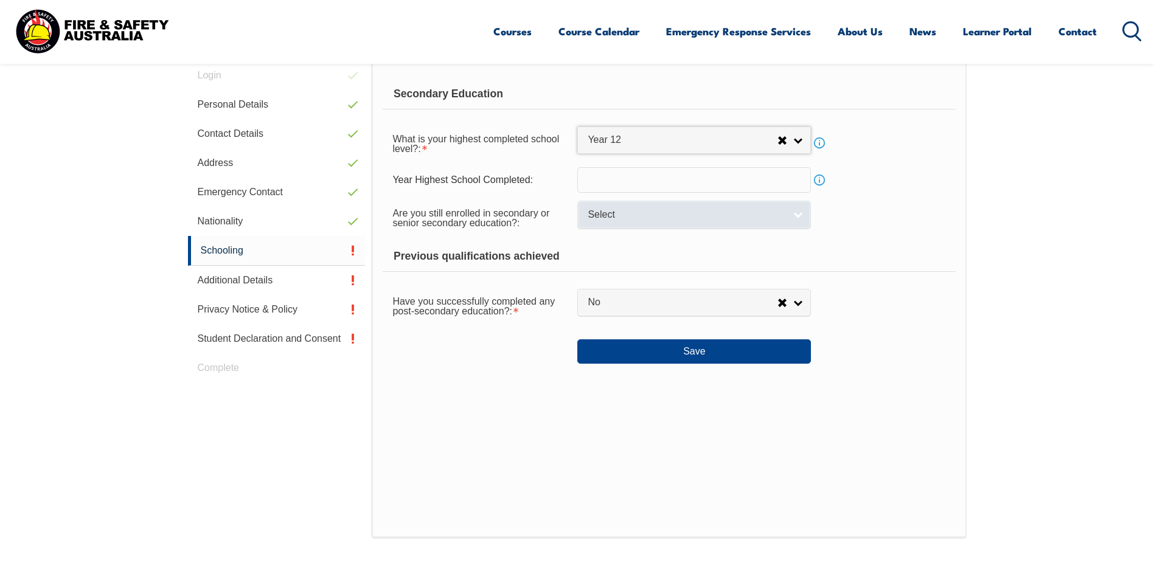
click at [800, 214] on link "Select" at bounding box center [694, 214] width 234 height 27
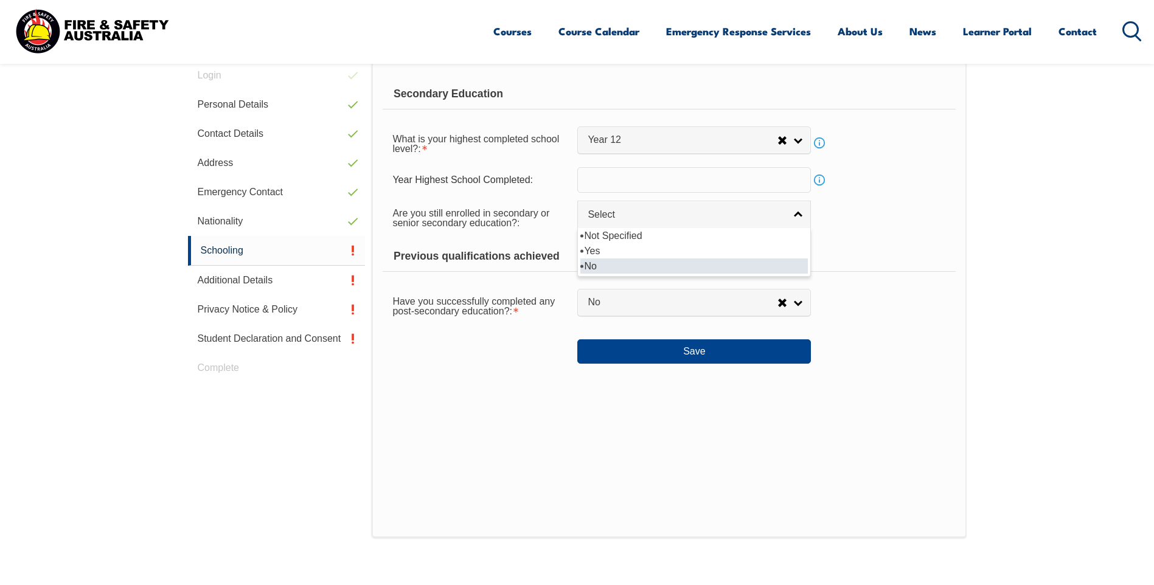
click at [593, 259] on li "No" at bounding box center [694, 266] width 228 height 15
select select "false"
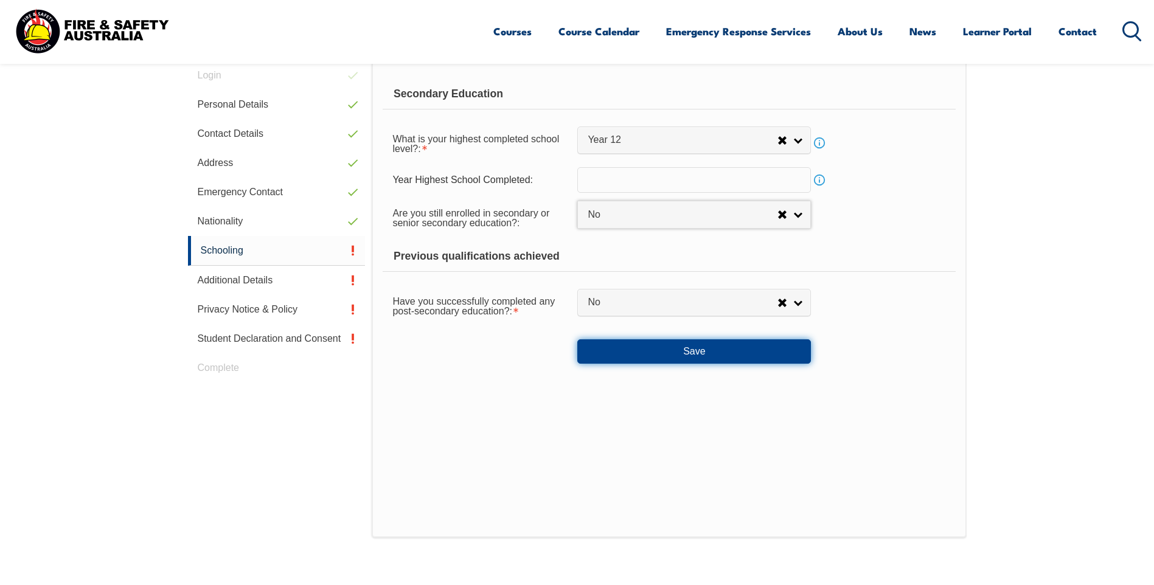
click at [706, 352] on button "Save" at bounding box center [694, 351] width 234 height 24
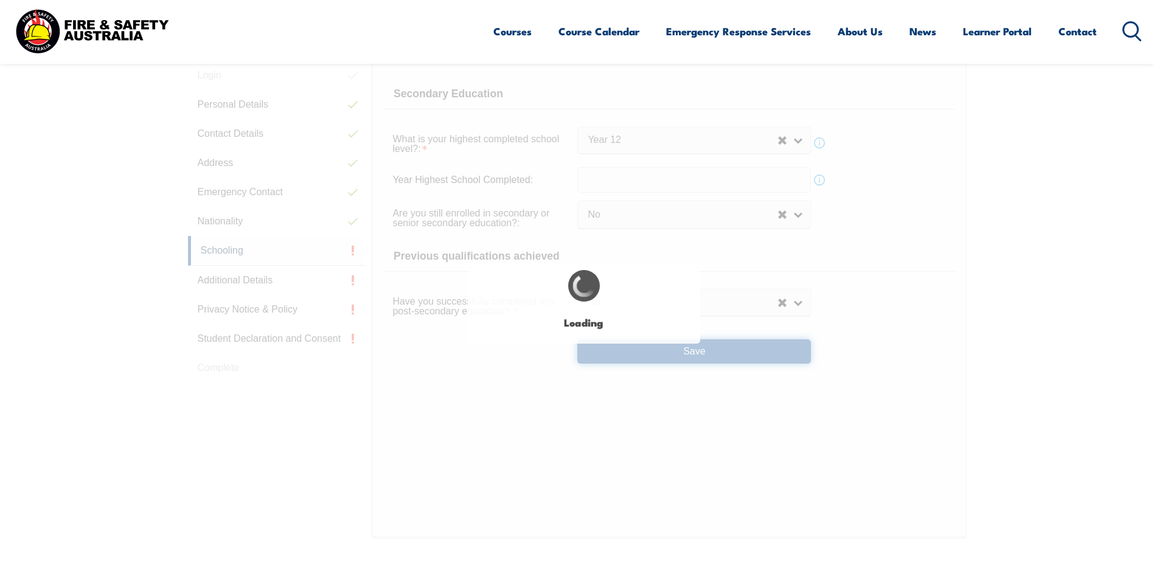
select select
select select "false"
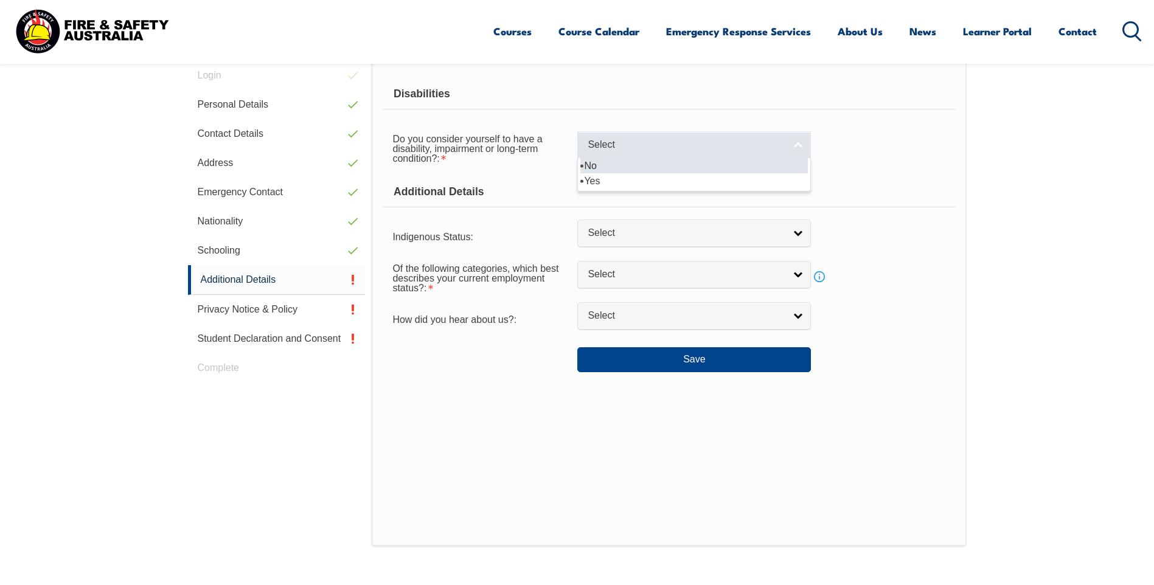
click at [799, 145] on link "Select" at bounding box center [694, 144] width 234 height 27
click at [594, 163] on li "No" at bounding box center [694, 165] width 228 height 15
select select "false"
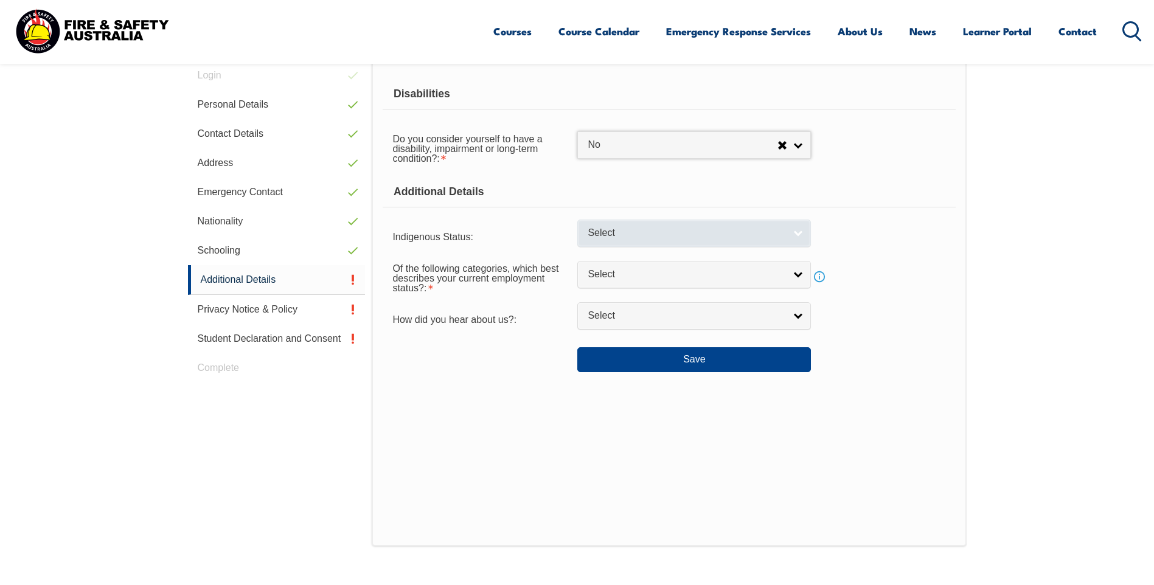
click at [800, 233] on link "Select" at bounding box center [694, 233] width 234 height 27
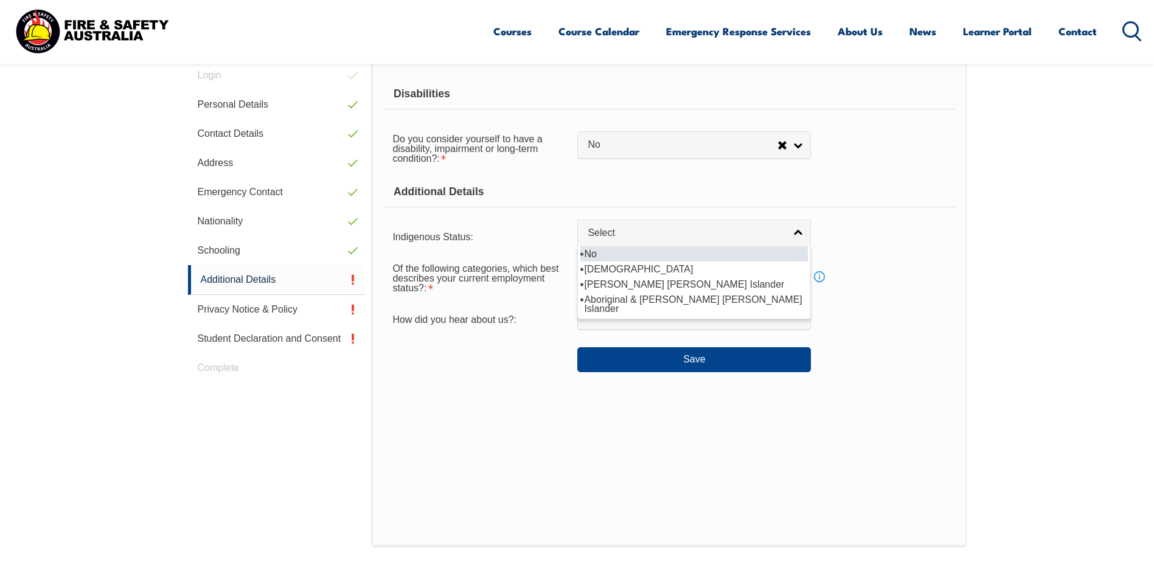
click at [590, 251] on li "No" at bounding box center [694, 253] width 228 height 15
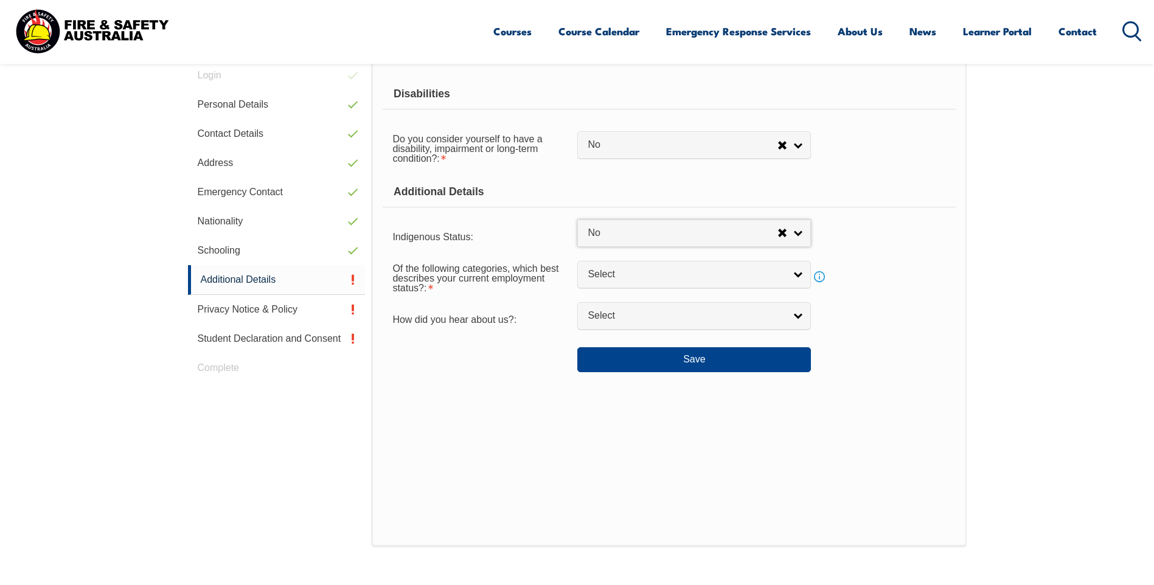
select select "4"
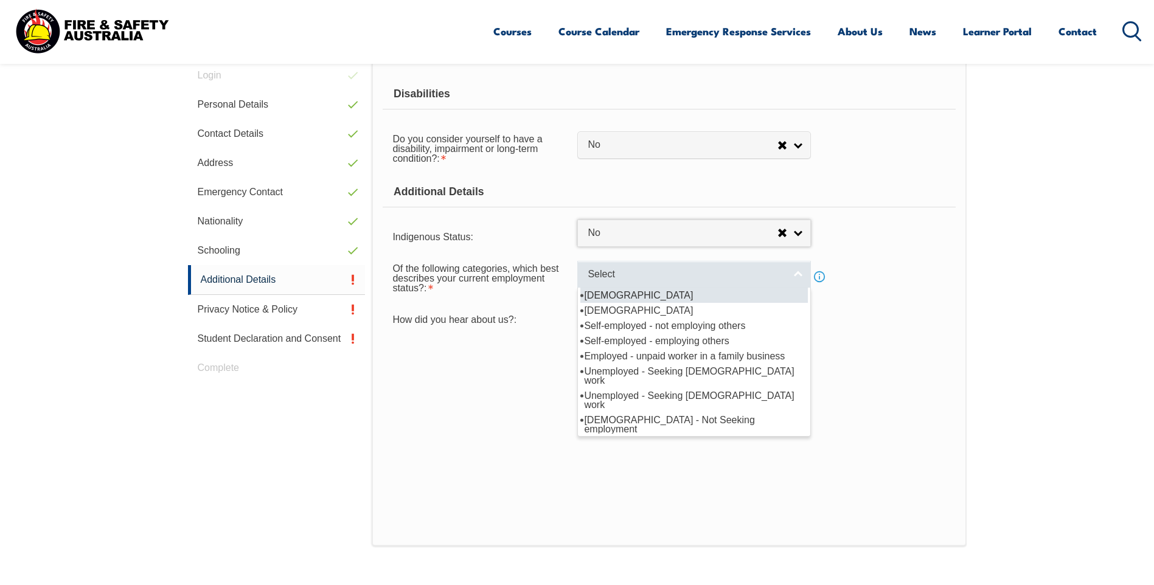
click at [798, 273] on link "Select" at bounding box center [694, 274] width 234 height 27
click at [611, 294] on li "[DEMOGRAPHIC_DATA]" at bounding box center [694, 295] width 228 height 15
select select "1"
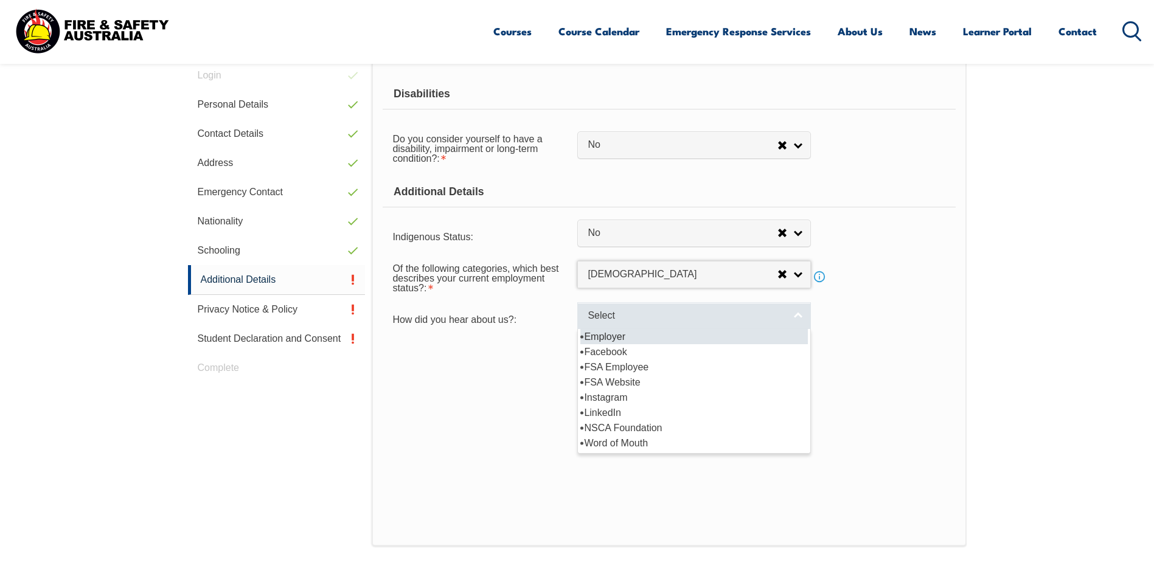
click at [797, 317] on link "Select" at bounding box center [694, 315] width 234 height 27
click at [607, 333] on li "Employer" at bounding box center [694, 336] width 228 height 15
select select "8019"
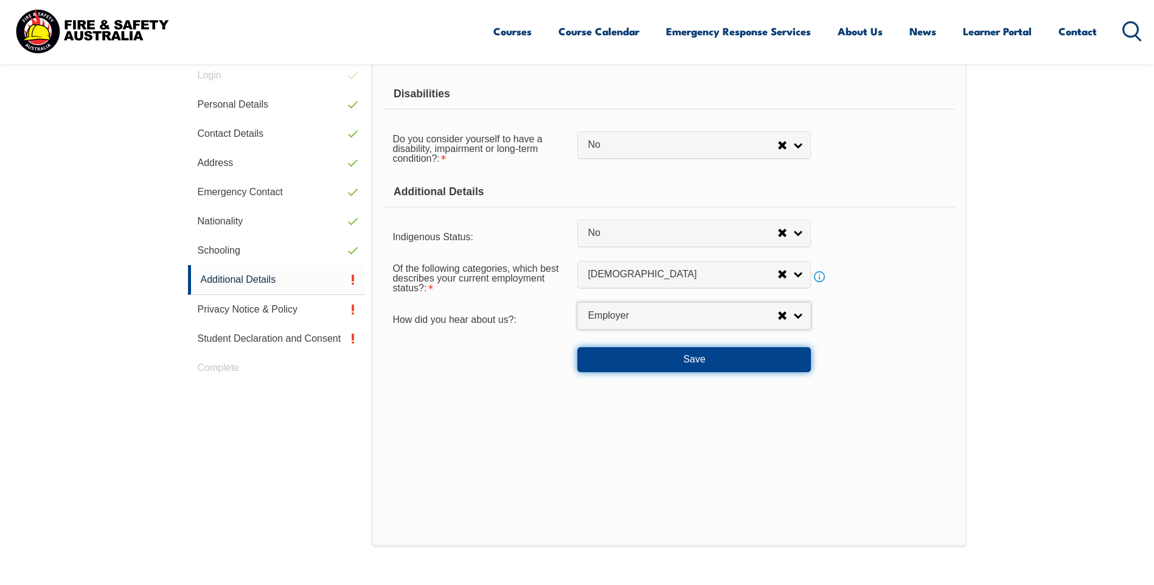
click at [693, 363] on button "Save" at bounding box center [694, 359] width 234 height 24
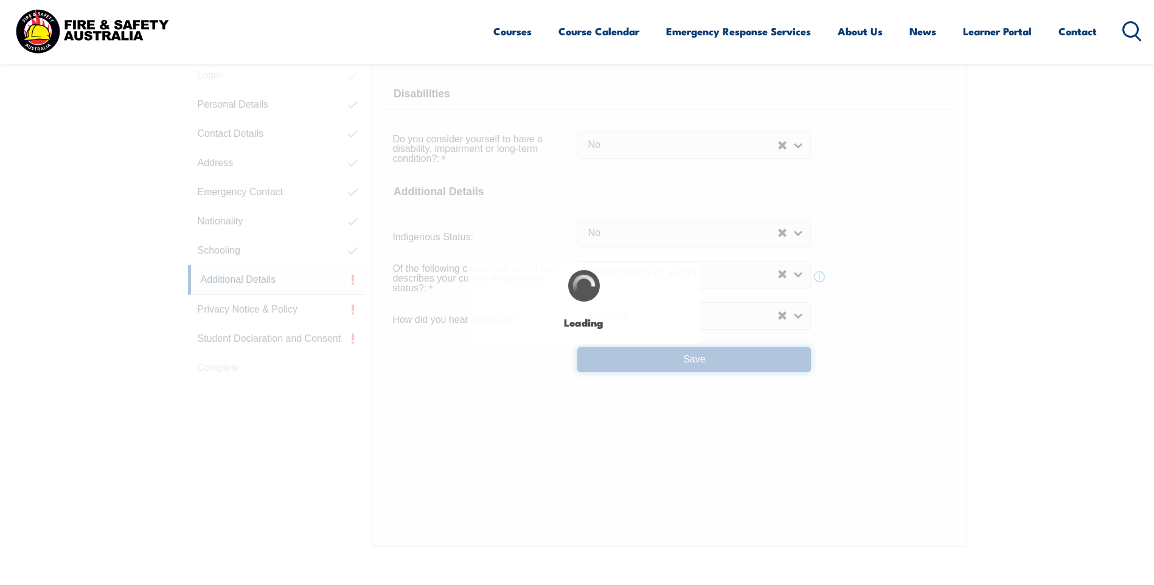
select select "false"
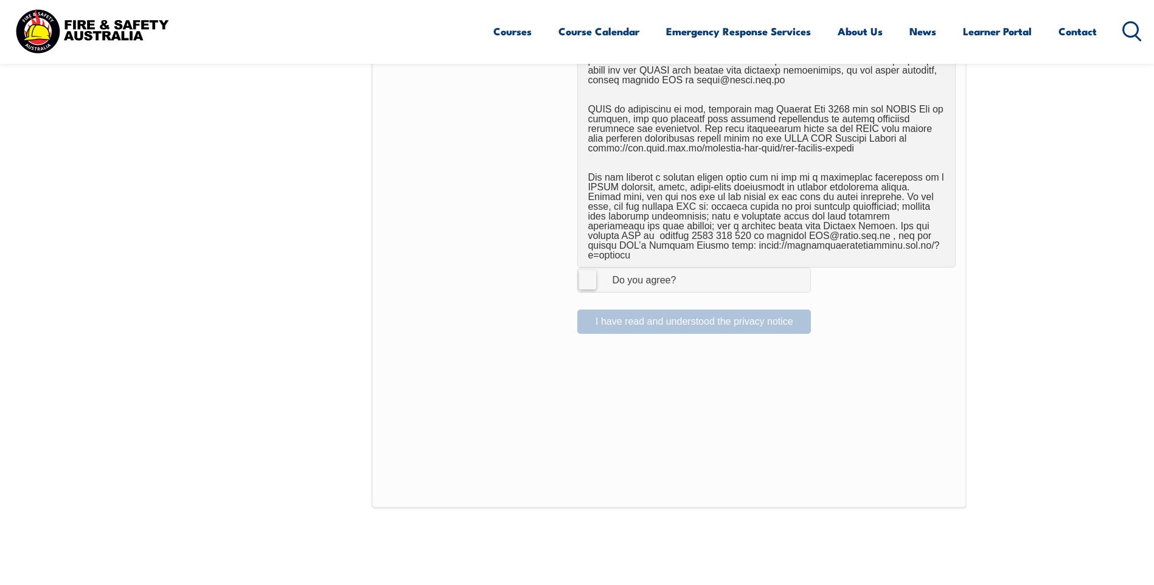
scroll to position [770, 0]
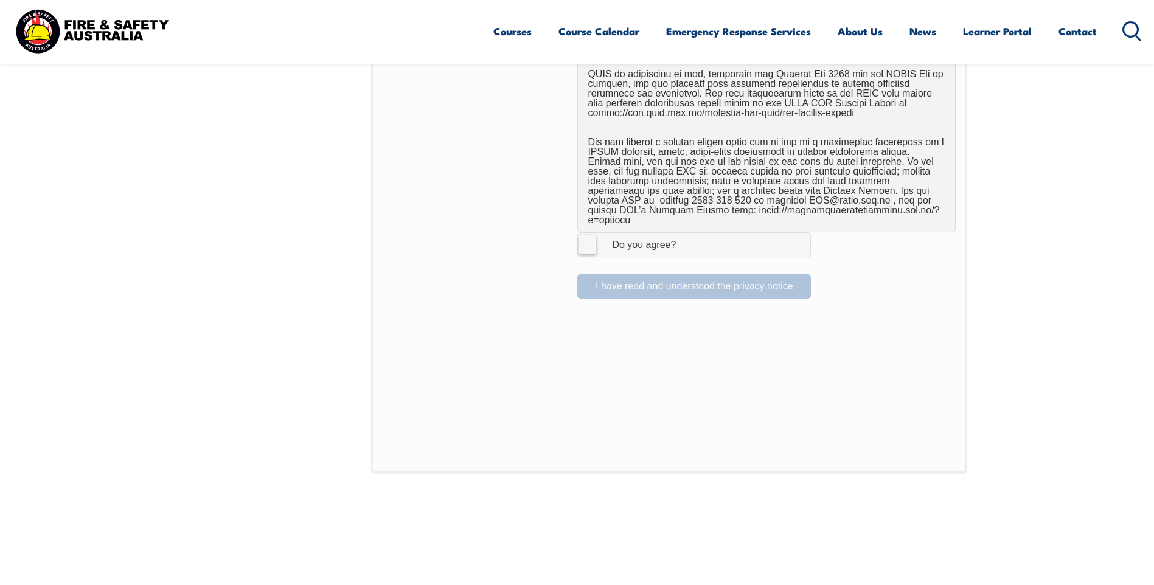
click at [589, 234] on label "I Agree Do you agree?" at bounding box center [694, 244] width 234 height 24
click at [686, 234] on input "I Agree Do you agree?" at bounding box center [696, 244] width 21 height 23
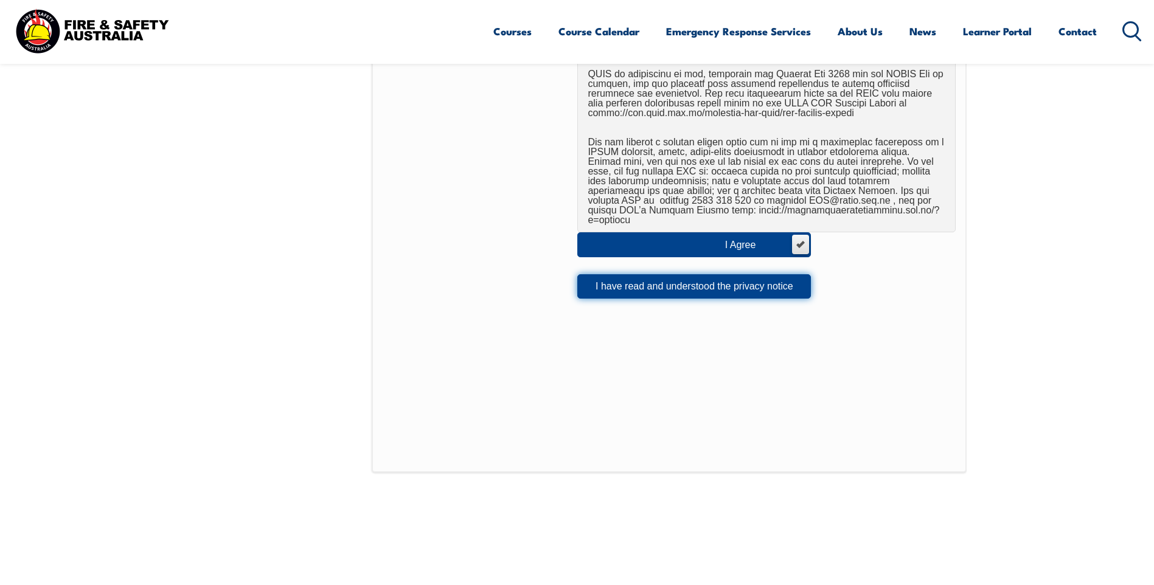
click at [652, 277] on button "I have read and understood the privacy notice" at bounding box center [694, 286] width 234 height 24
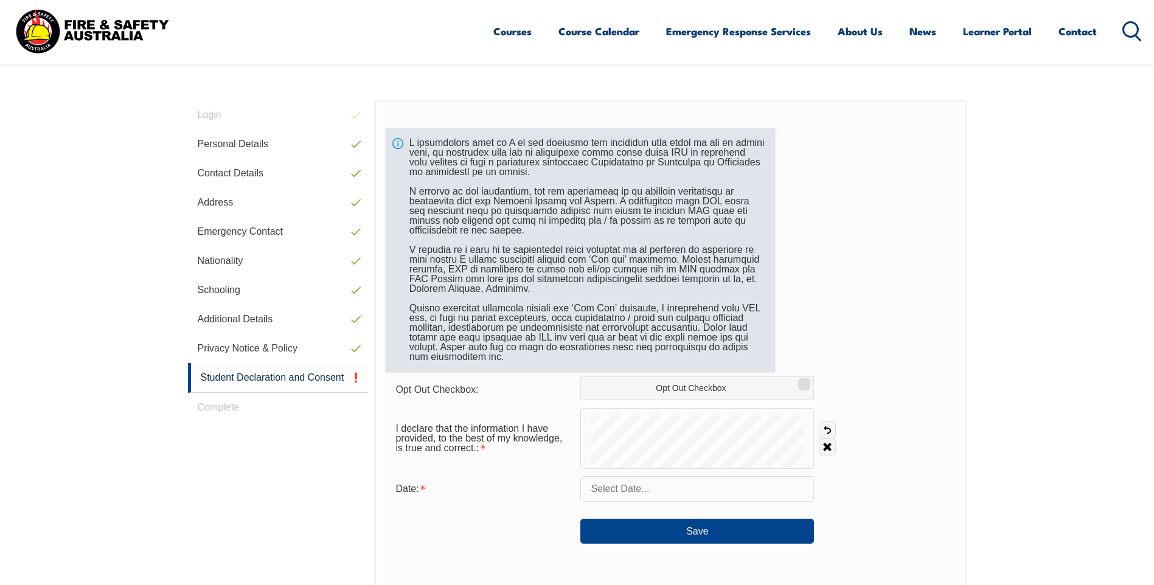
scroll to position [299, 0]
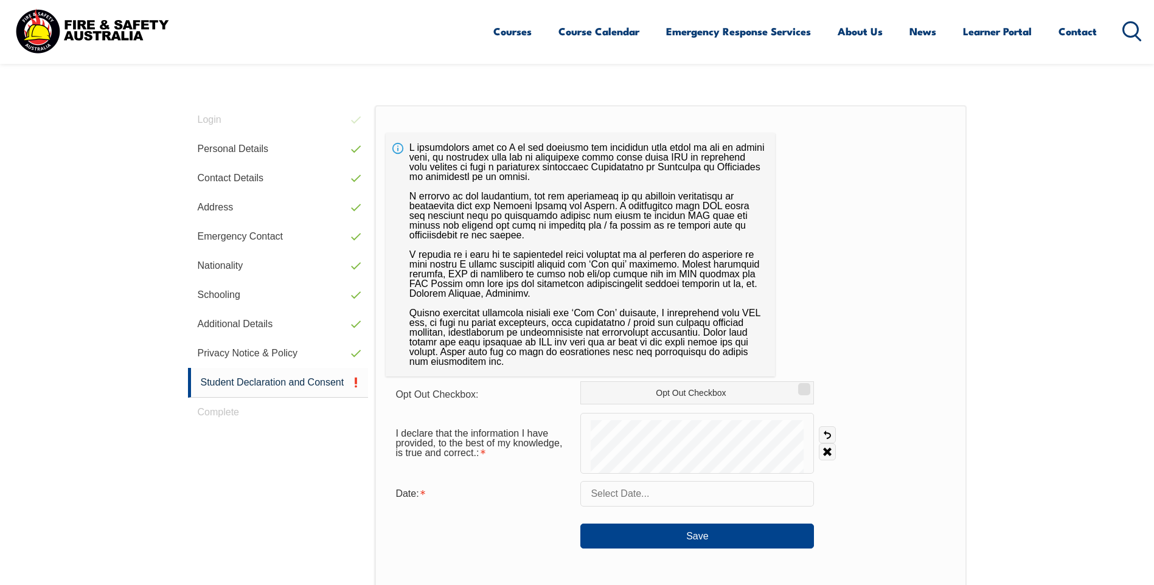
click at [625, 487] on input "text" at bounding box center [697, 494] width 234 height 26
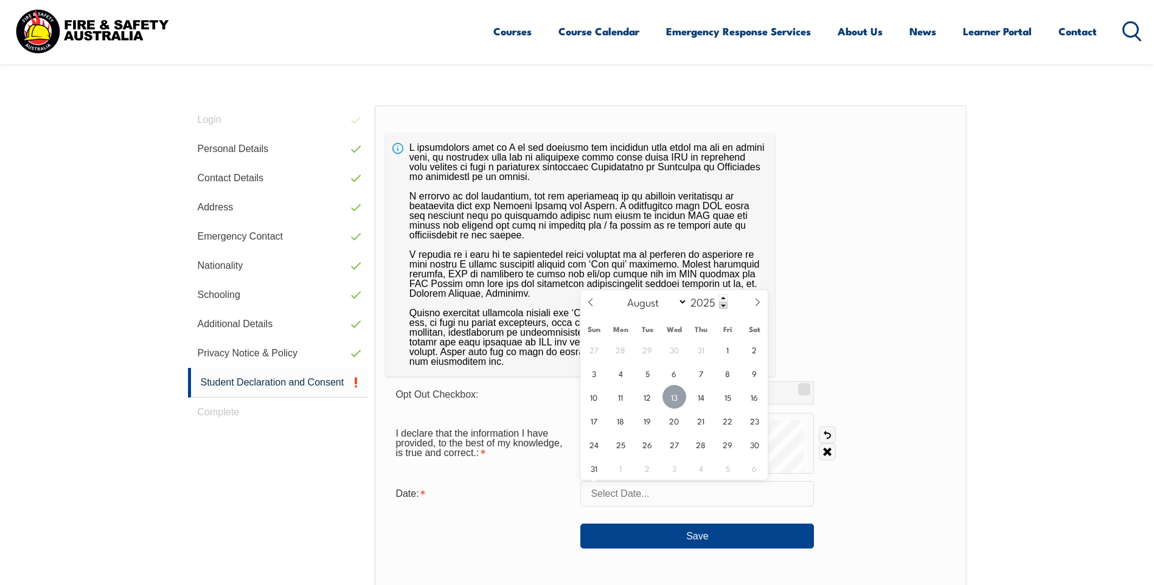
click at [675, 402] on span "13" at bounding box center [675, 397] width 24 height 24
type input "[DATE]"
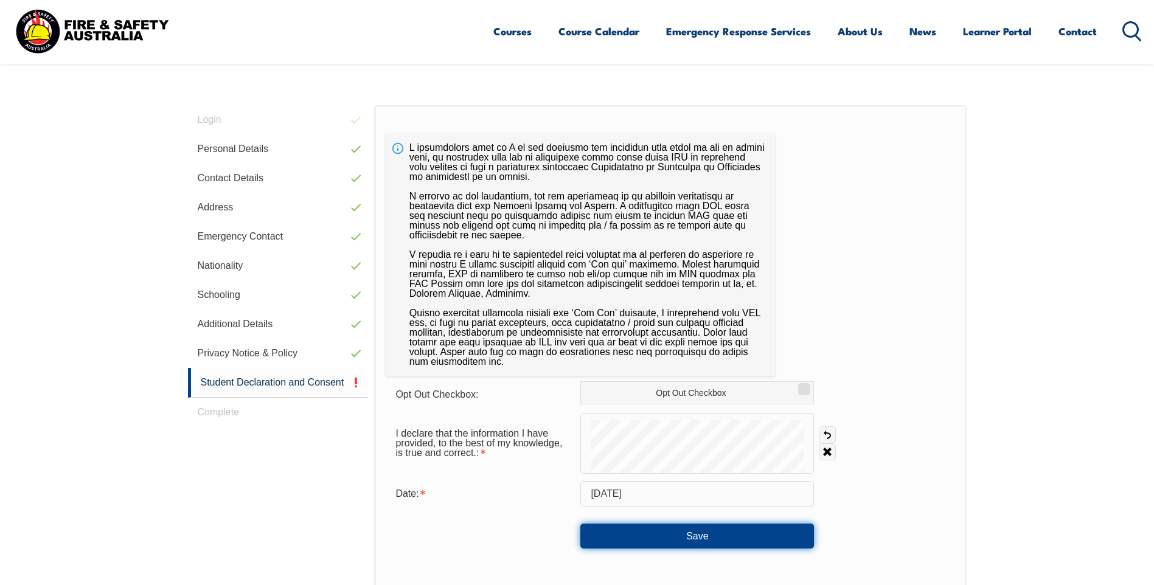
click at [696, 539] on button "Save" at bounding box center [697, 536] width 234 height 24
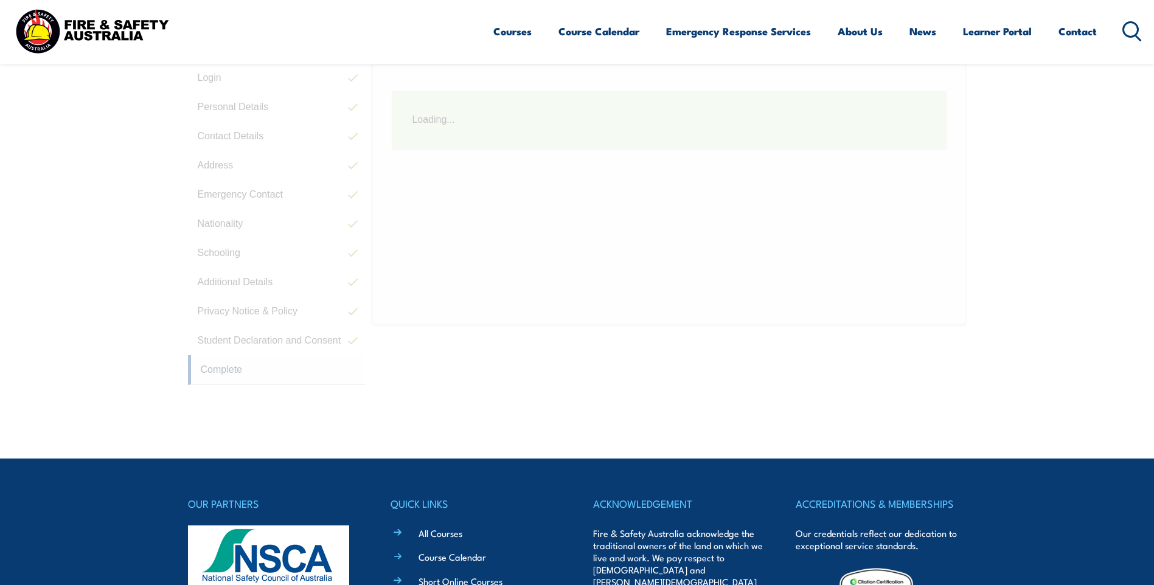
scroll to position [344, 0]
